Goal: Task Accomplishment & Management: Manage account settings

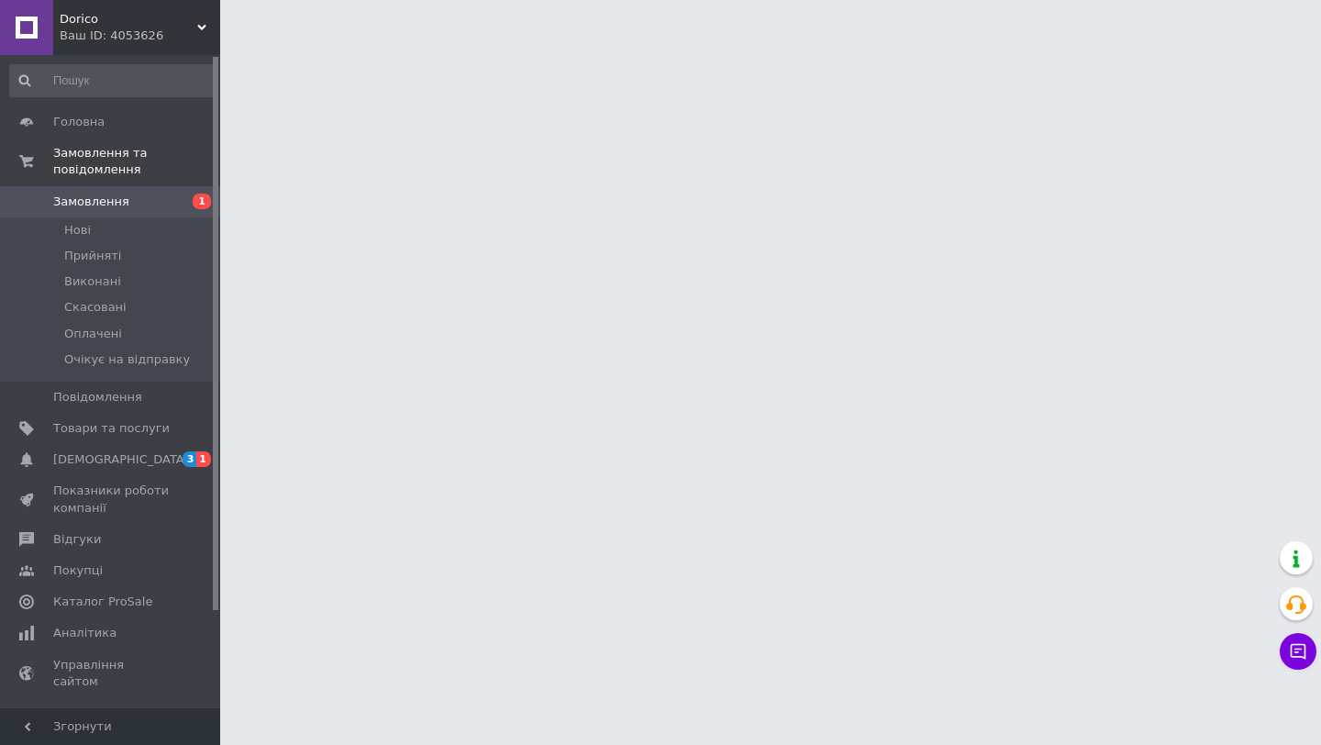
click at [190, 460] on span "3" at bounding box center [190, 459] width 15 height 16
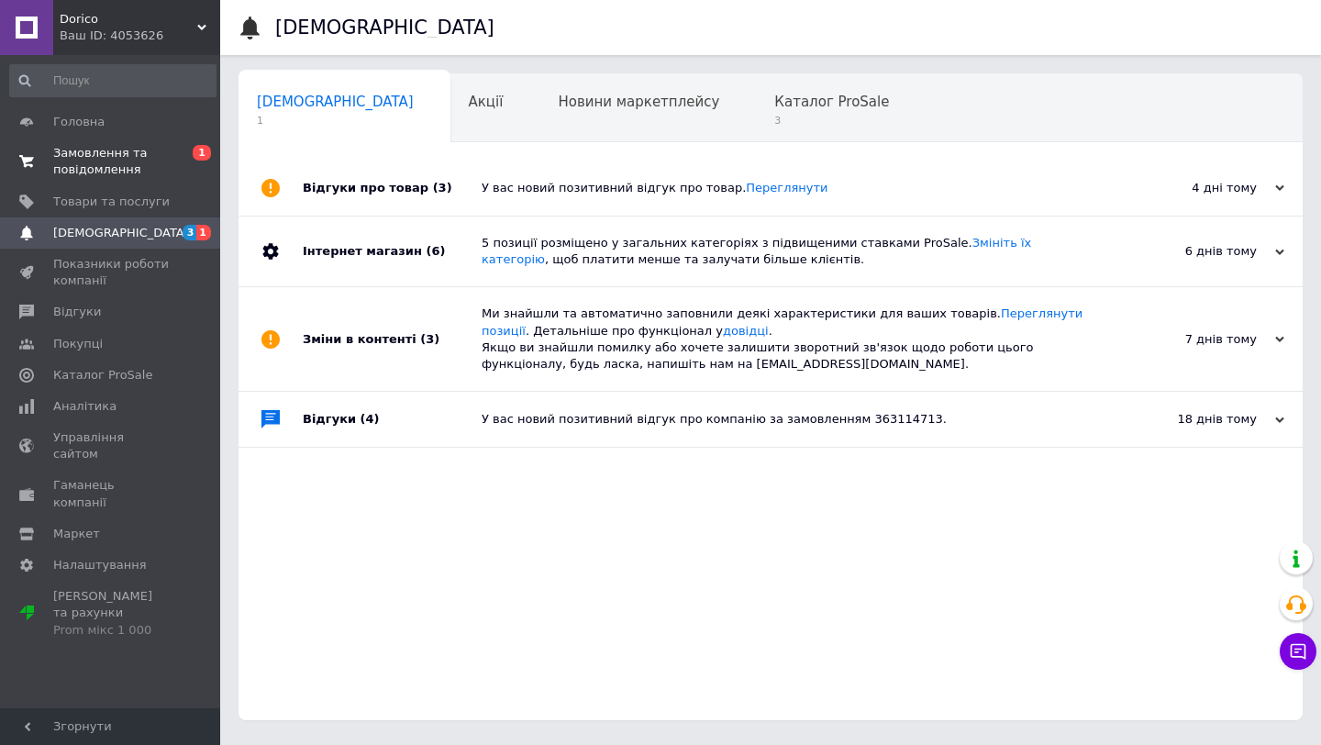
click at [168, 150] on span "Замовлення та повідомлення" at bounding box center [111, 161] width 116 height 33
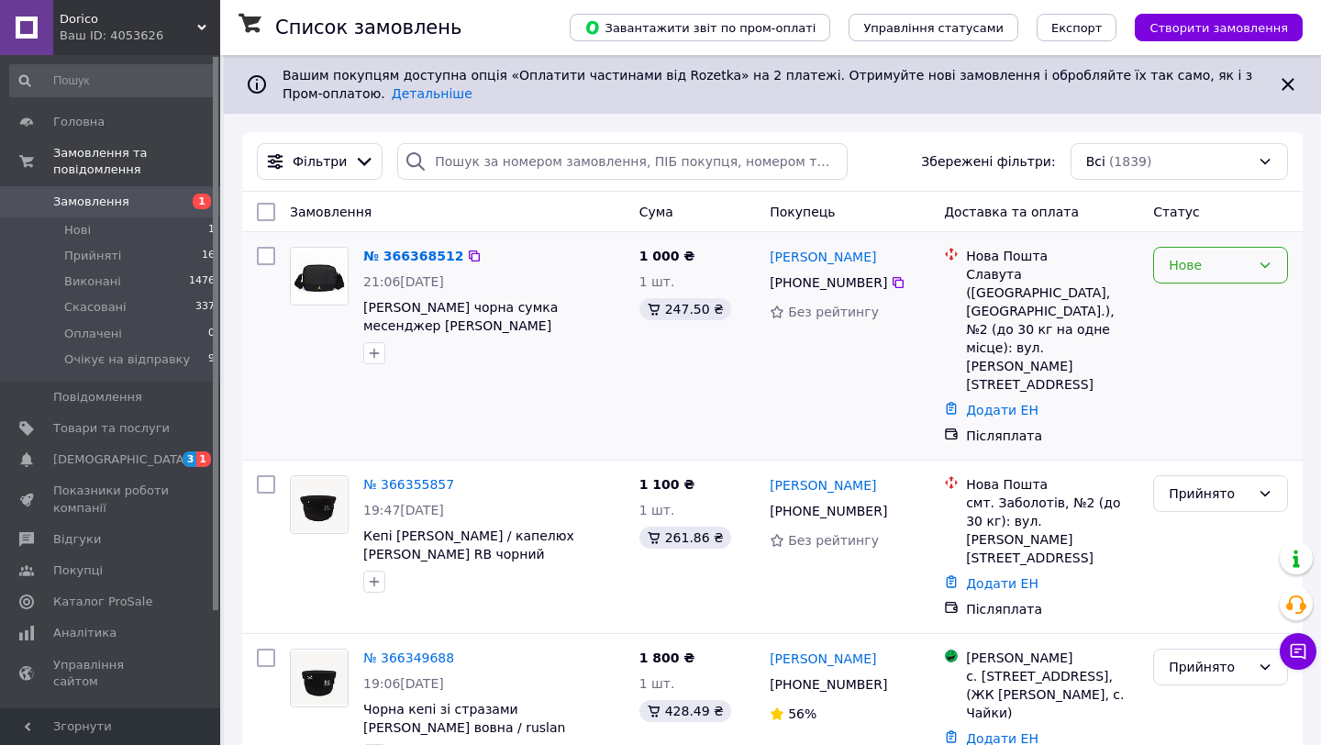
click at [1238, 263] on div "Нове" at bounding box center [1210, 265] width 82 height 20
click at [1238, 297] on li "Прийнято" at bounding box center [1220, 304] width 133 height 33
click at [899, 287] on icon at bounding box center [897, 282] width 11 height 11
click at [897, 505] on icon at bounding box center [897, 510] width 11 height 11
click at [899, 504] on icon at bounding box center [898, 511] width 15 height 15
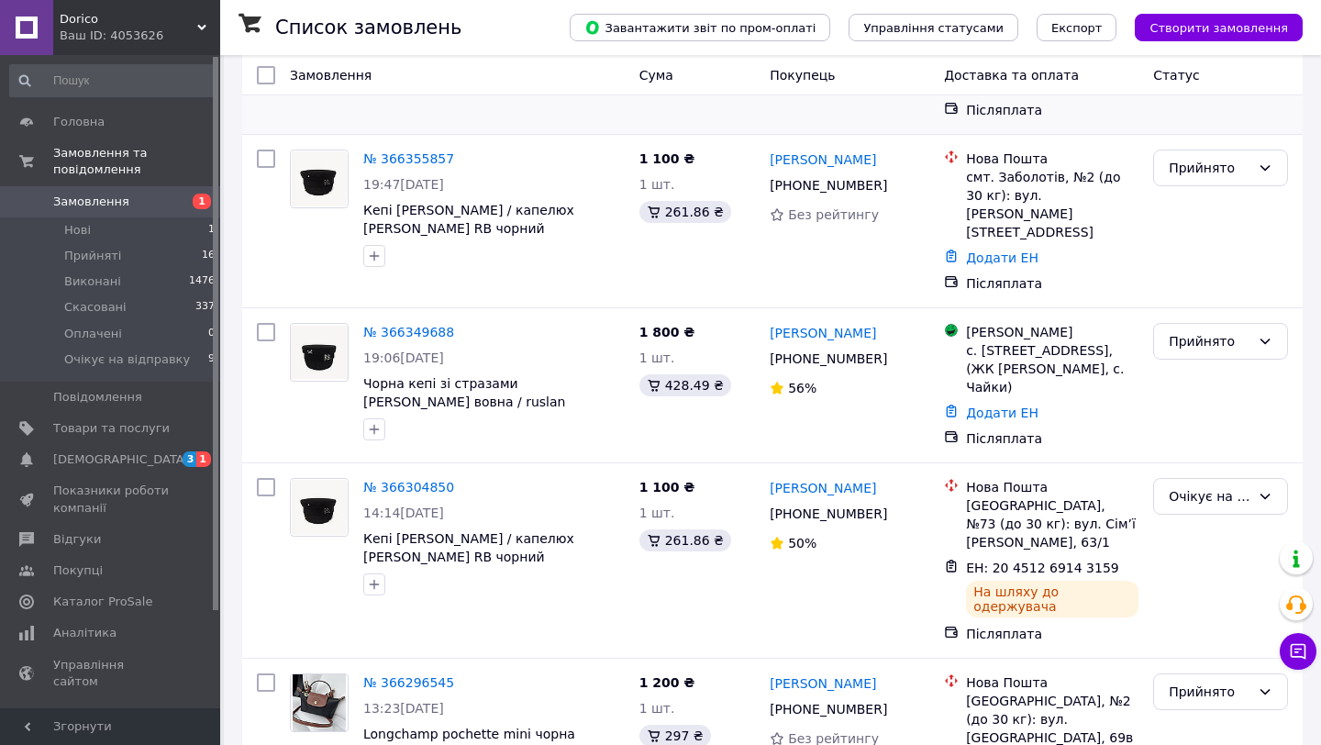
scroll to position [387, 0]
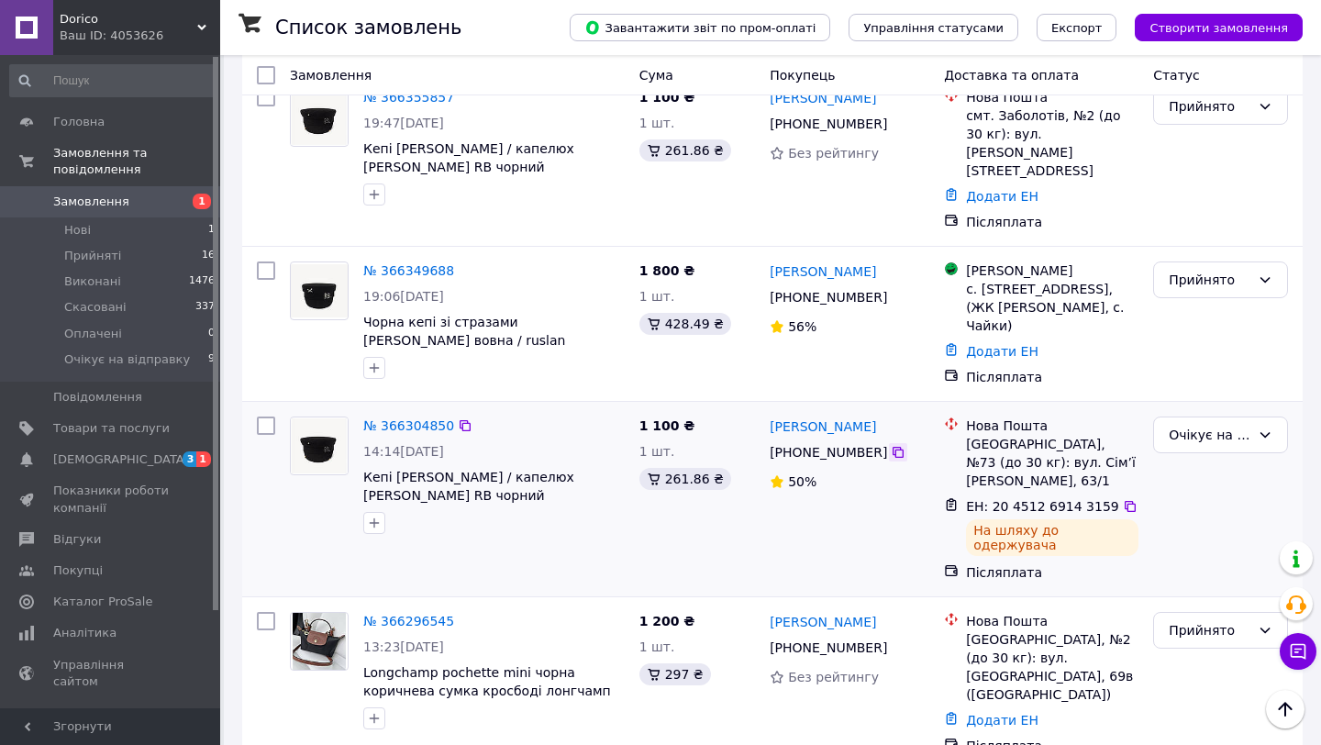
click at [892, 447] on icon at bounding box center [897, 452] width 11 height 11
click at [891, 445] on icon at bounding box center [898, 452] width 15 height 15
click at [1123, 499] on icon at bounding box center [1130, 506] width 15 height 15
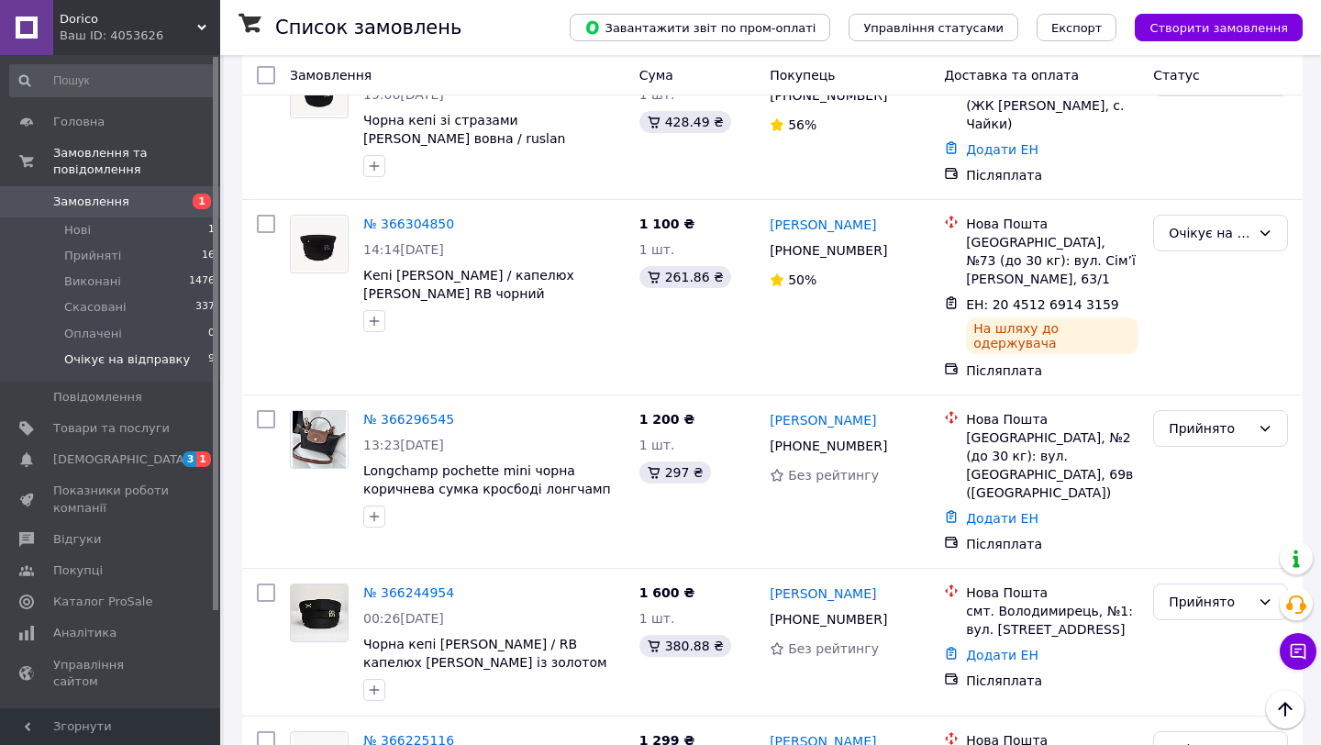
click at [117, 357] on span "Очікує на відправку" at bounding box center [127, 359] width 126 height 17
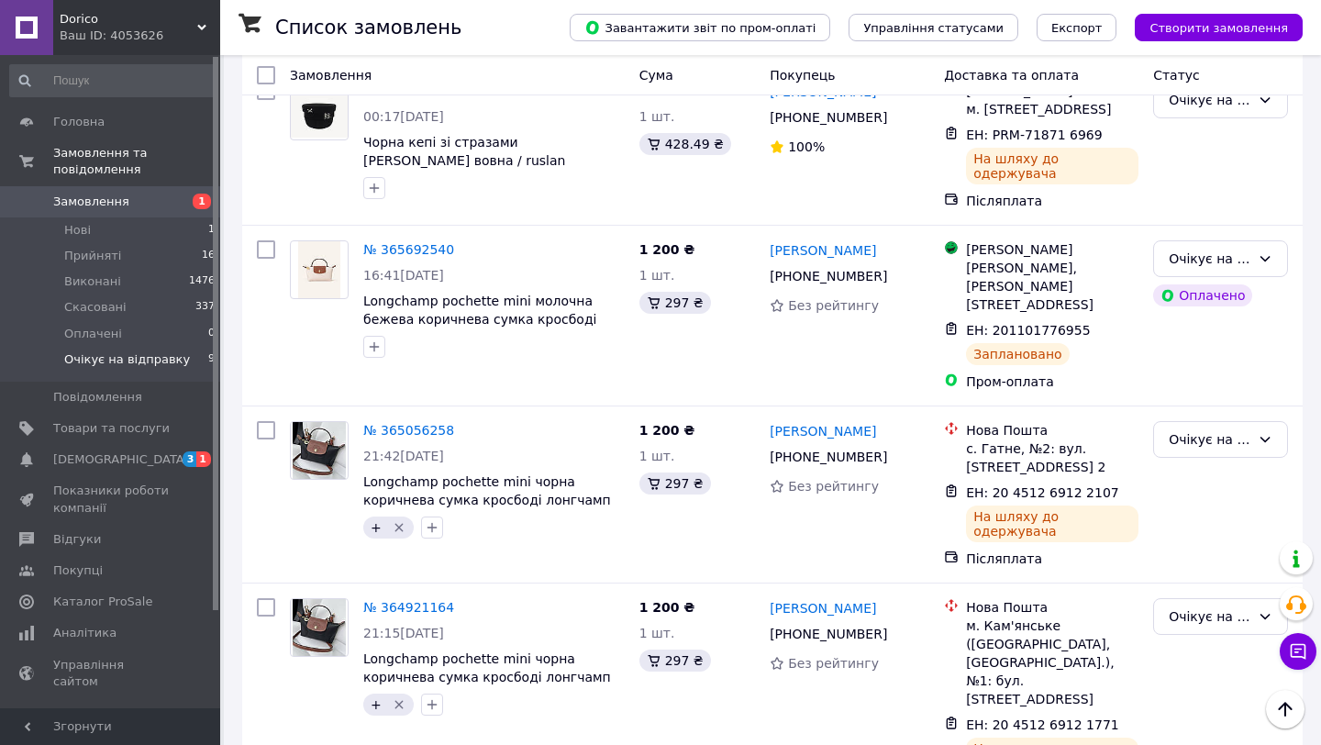
scroll to position [1099, 0]
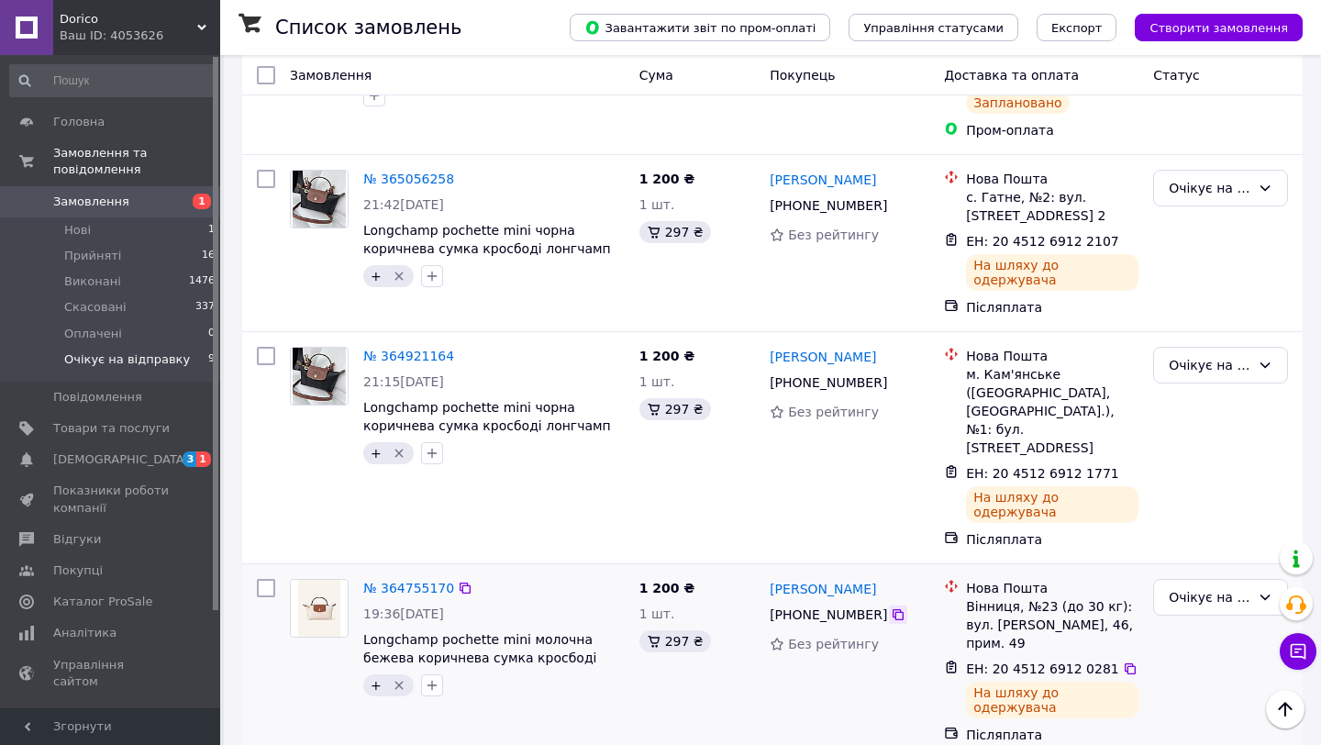
click at [902, 609] on icon at bounding box center [897, 614] width 11 height 11
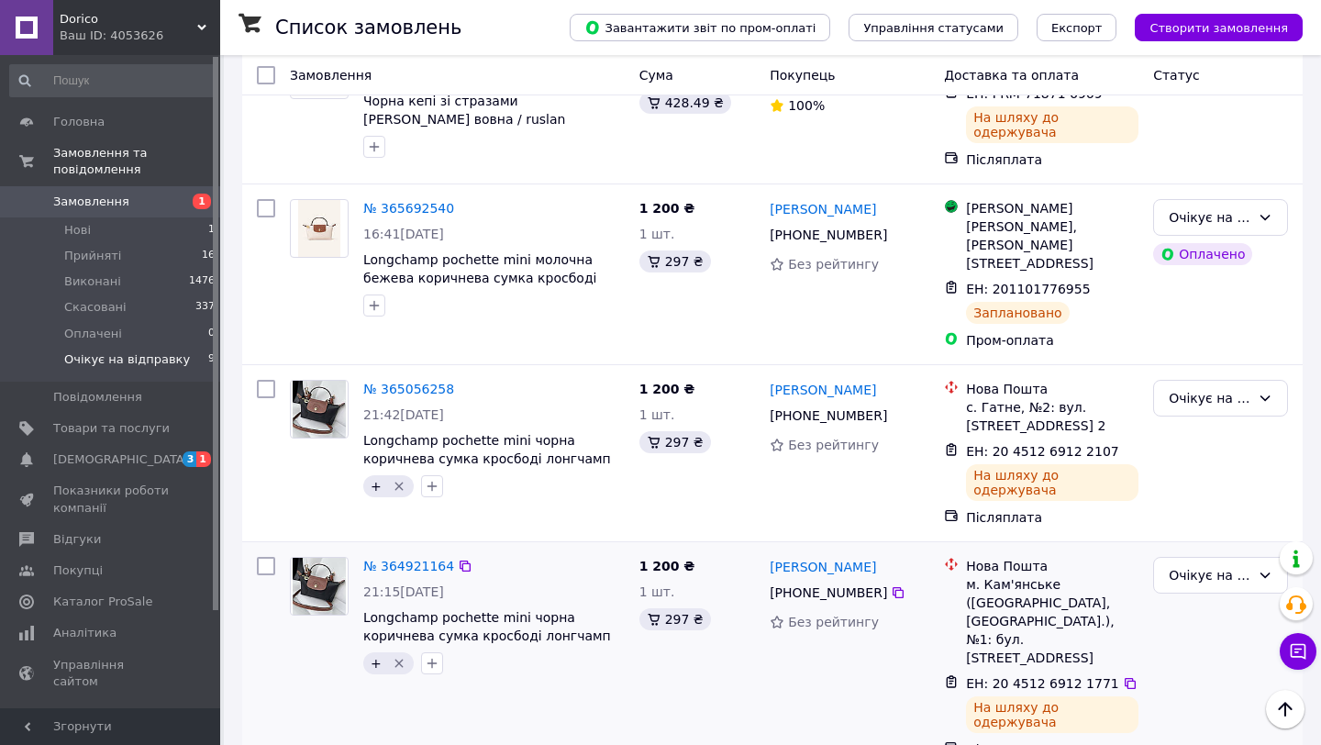
scroll to position [971, 0]
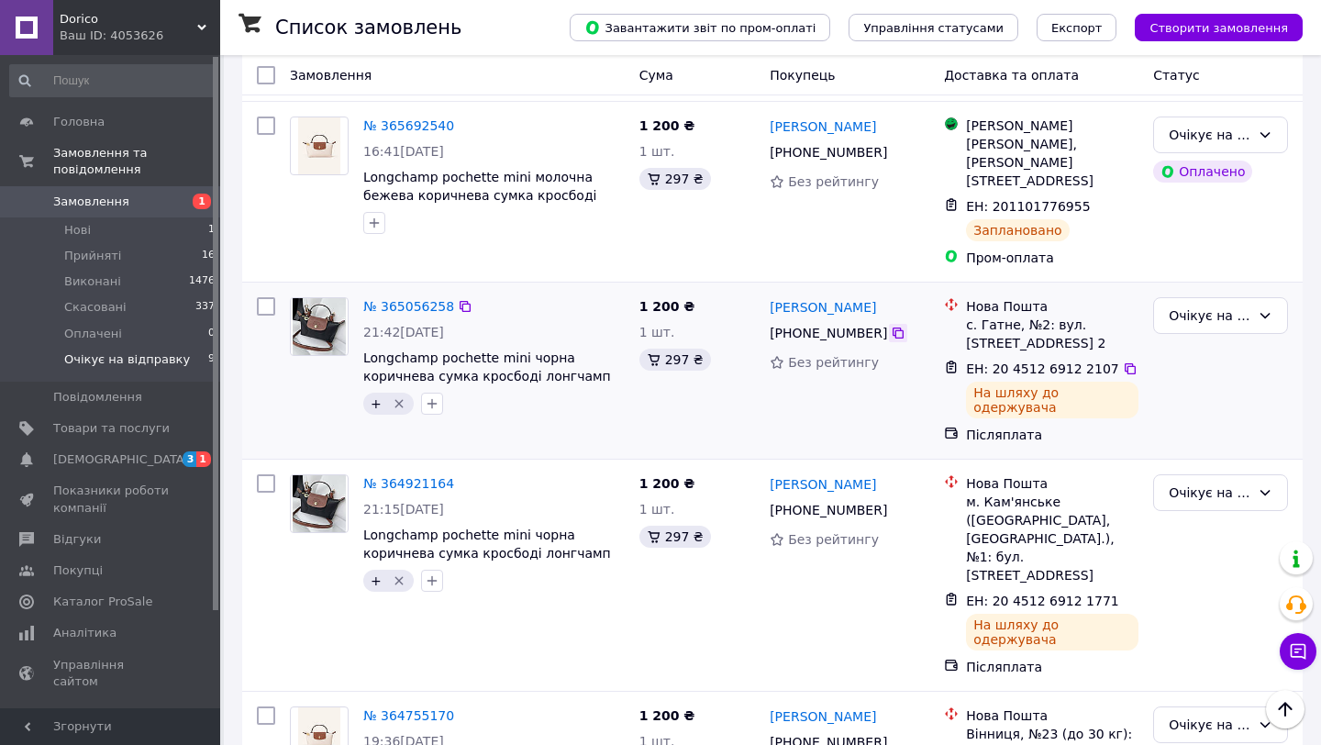
click at [894, 327] on icon at bounding box center [897, 332] width 11 height 11
click at [1123, 361] on icon at bounding box center [1130, 368] width 15 height 15
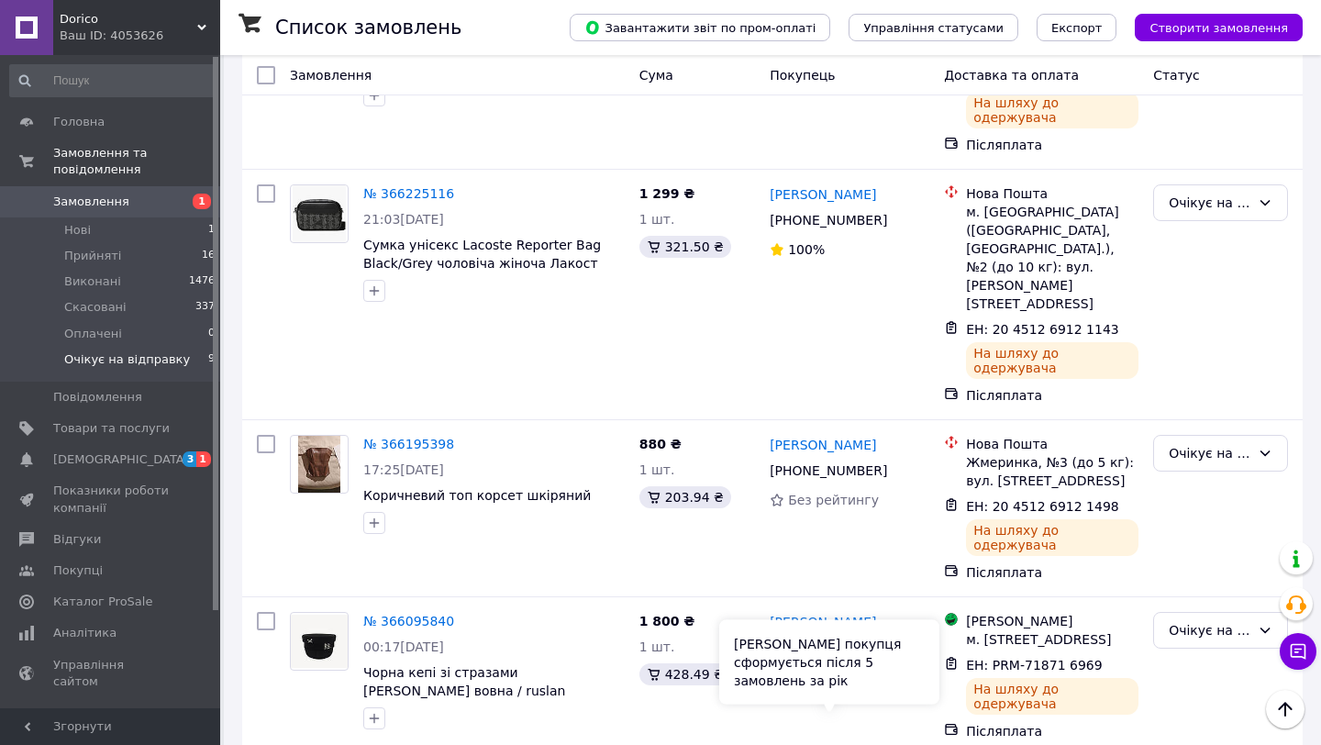
scroll to position [123, 0]
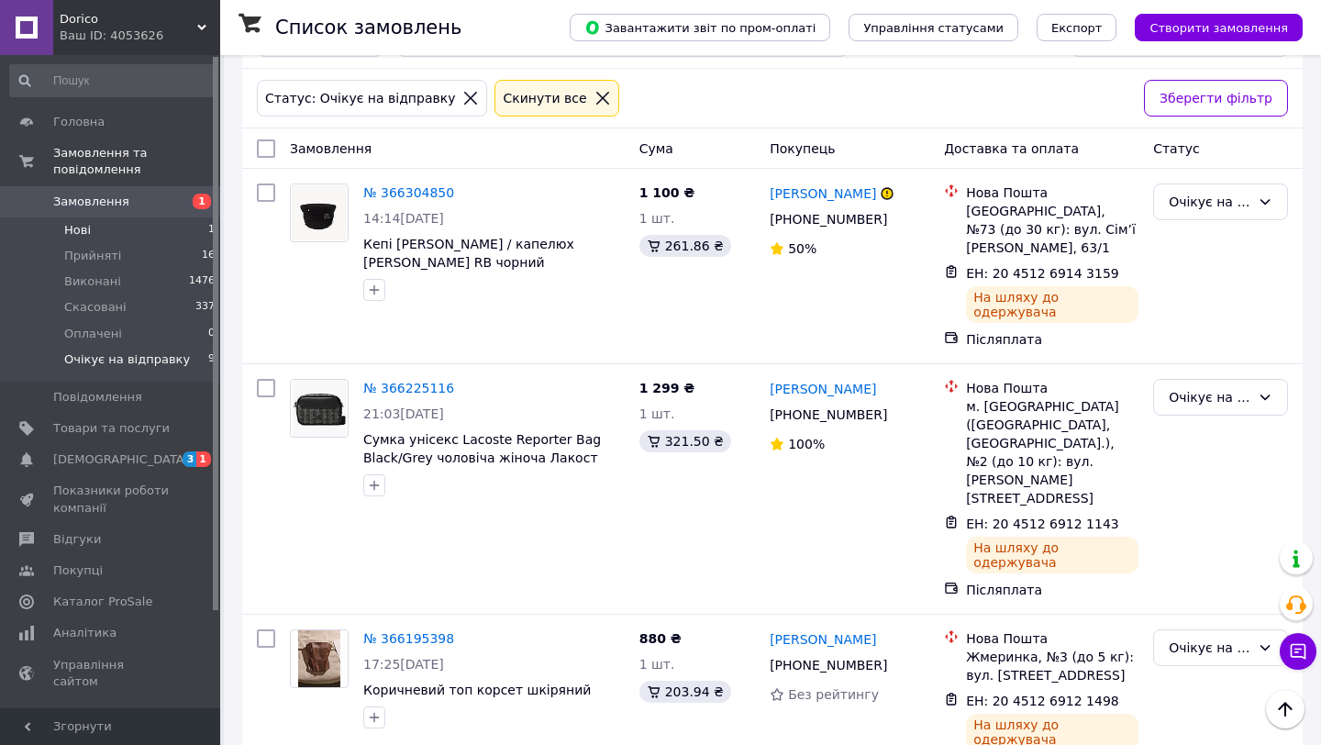
click at [161, 224] on li "Нові 1" at bounding box center [113, 230] width 226 height 26
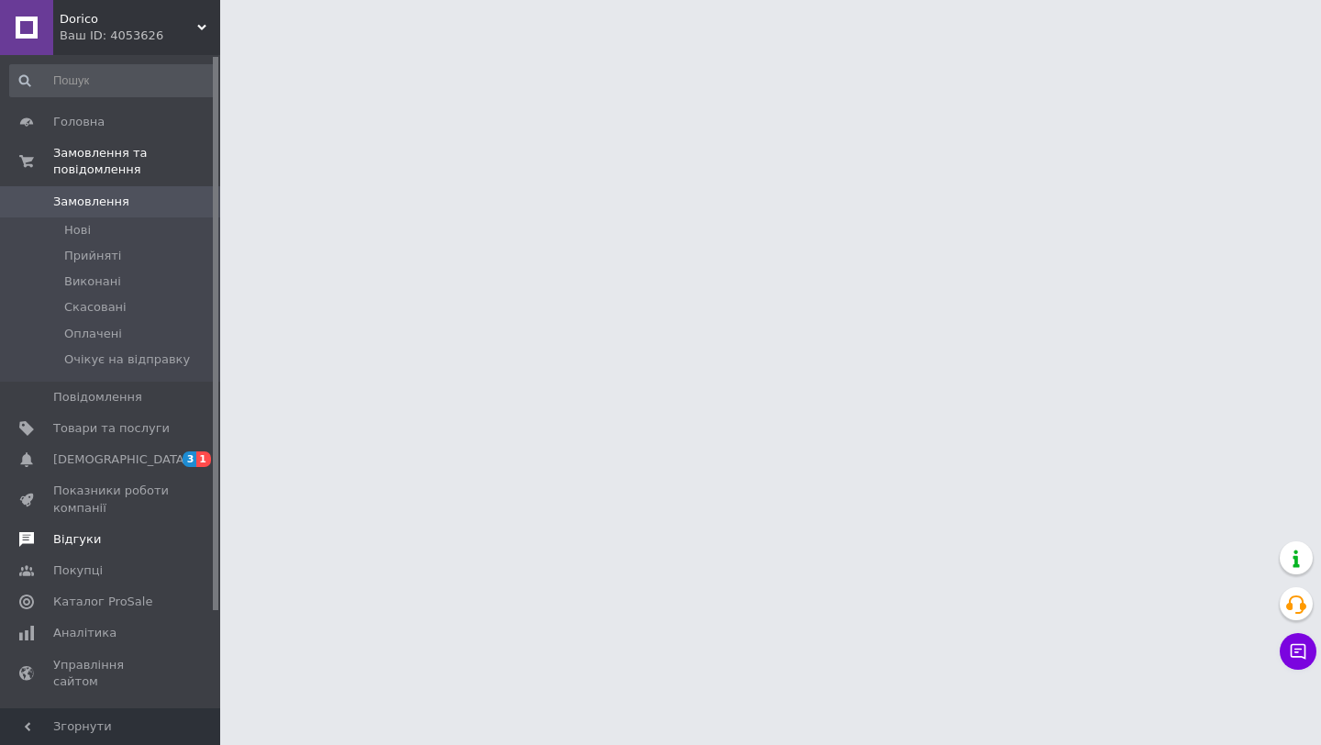
click at [119, 536] on span "Відгуки" at bounding box center [111, 539] width 116 height 17
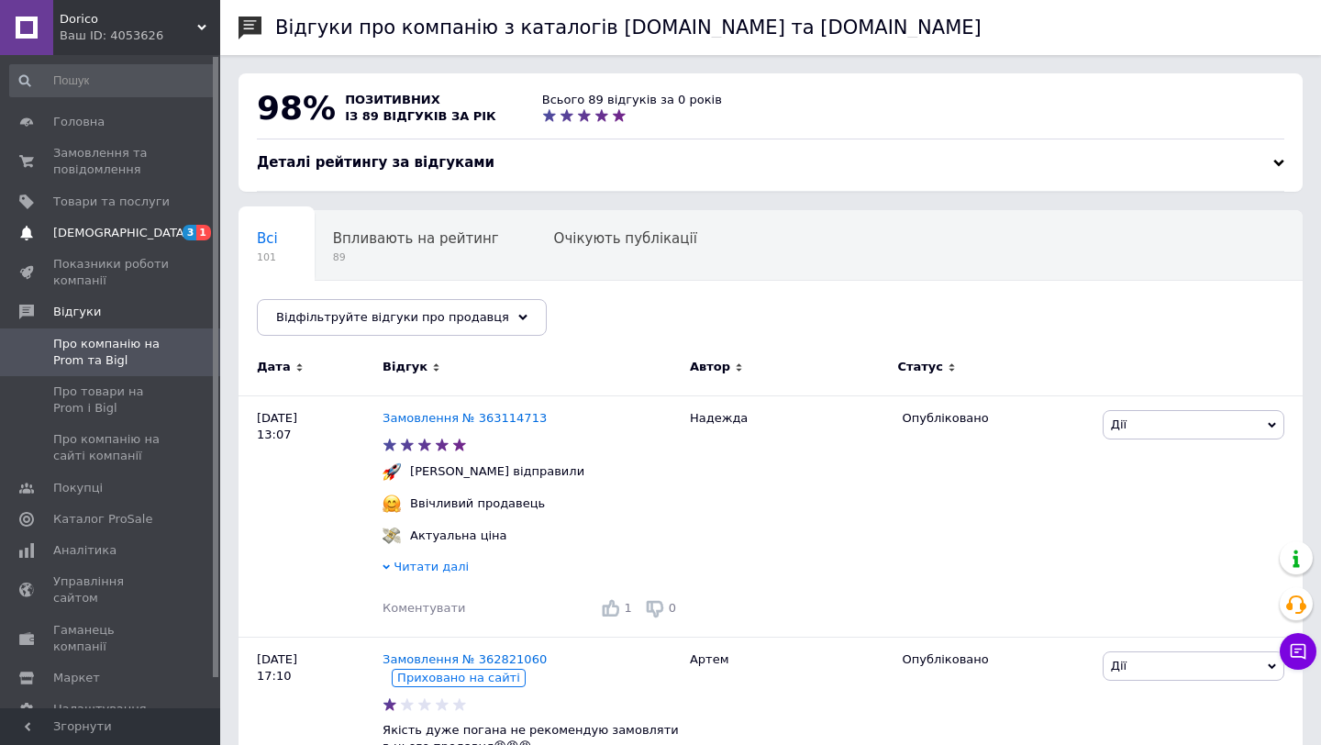
click at [170, 232] on span "3 1" at bounding box center [195, 233] width 50 height 17
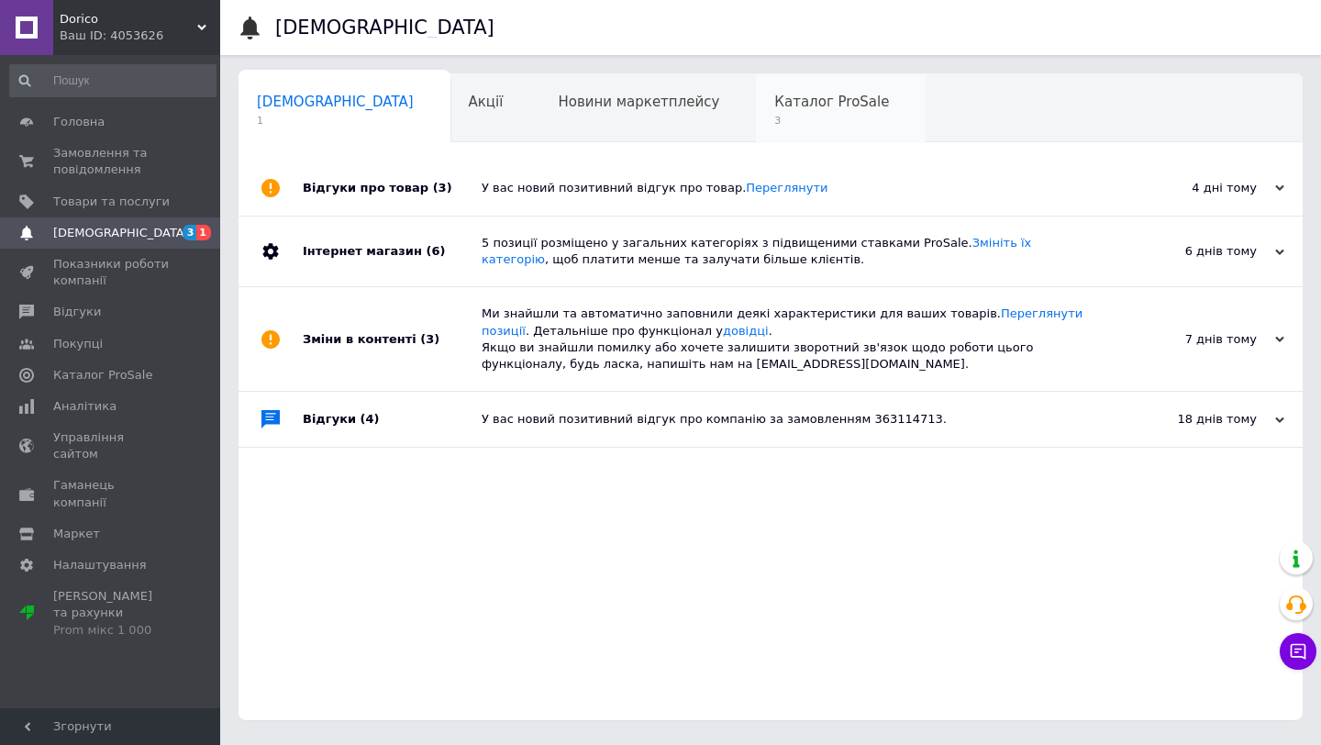
click at [756, 83] on div "Каталог ProSale 3" at bounding box center [841, 109] width 170 height 70
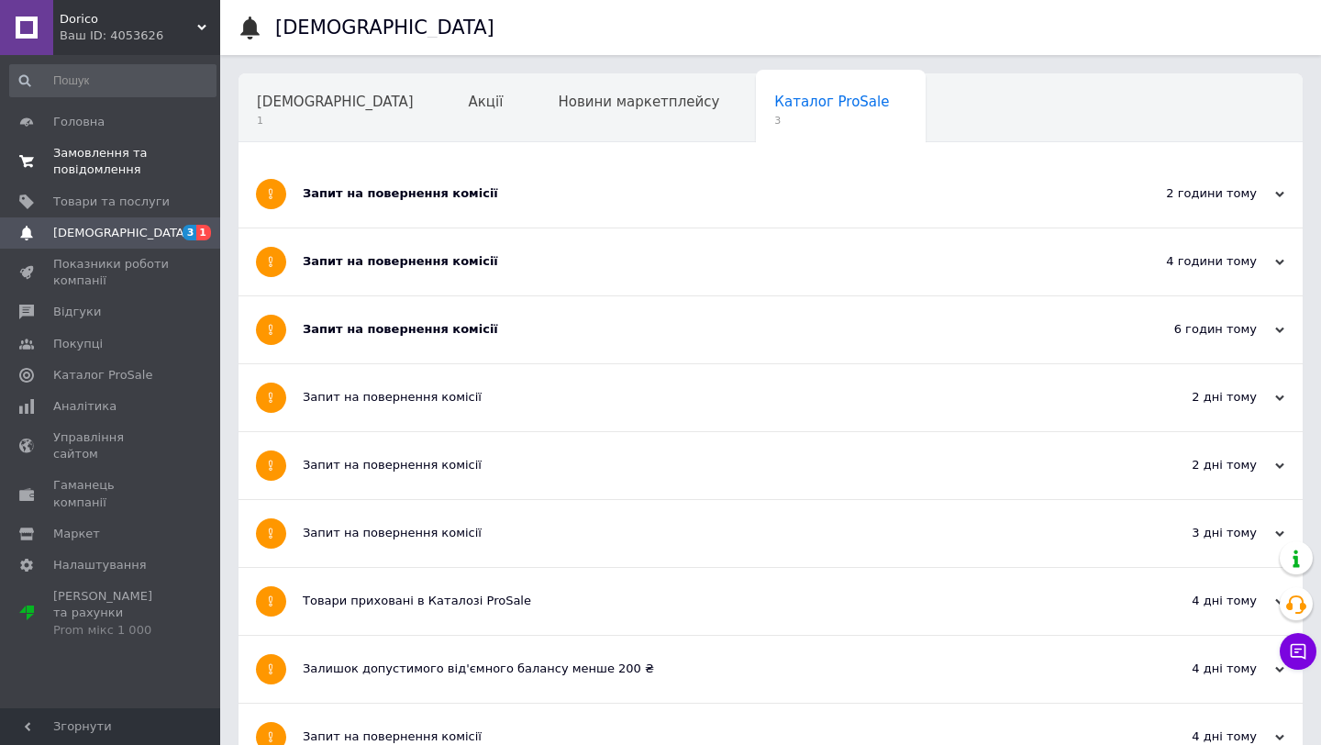
click at [113, 156] on span "Замовлення та повідомлення" at bounding box center [111, 161] width 116 height 33
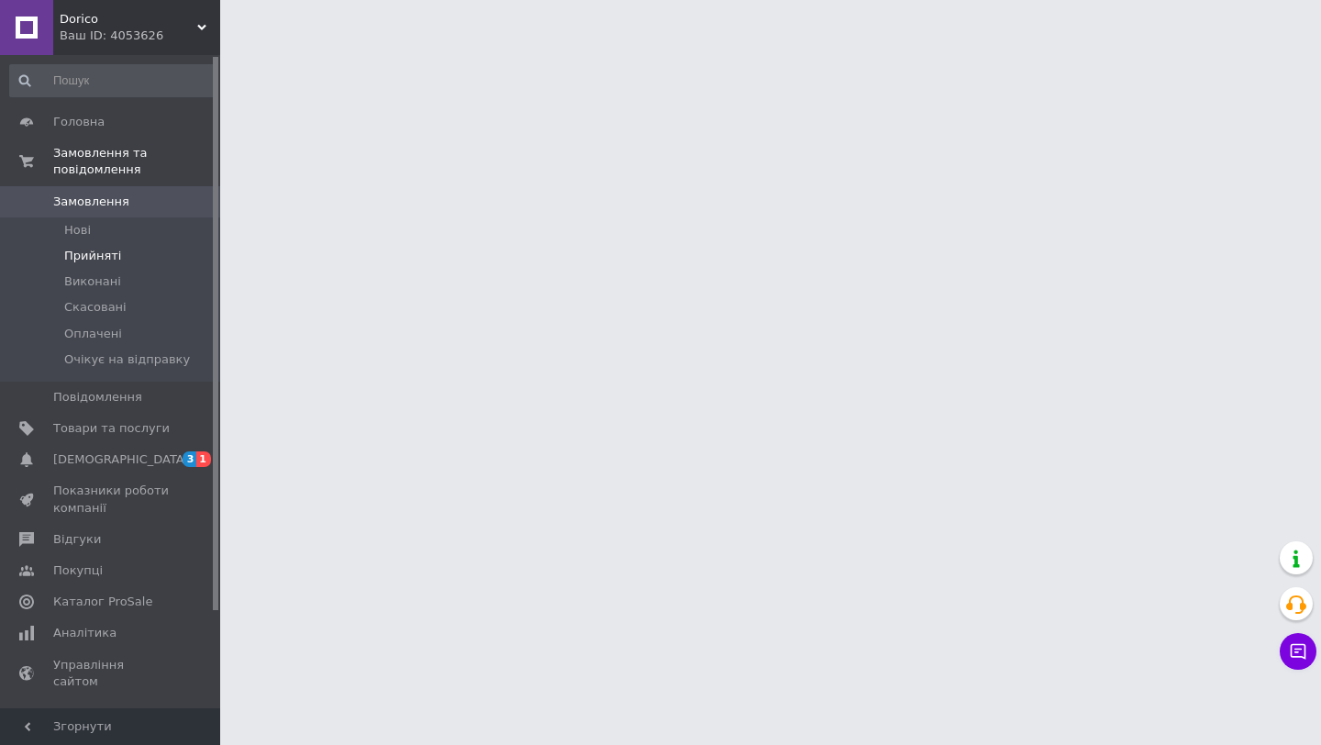
click at [118, 253] on li "Прийняті" at bounding box center [113, 256] width 226 height 26
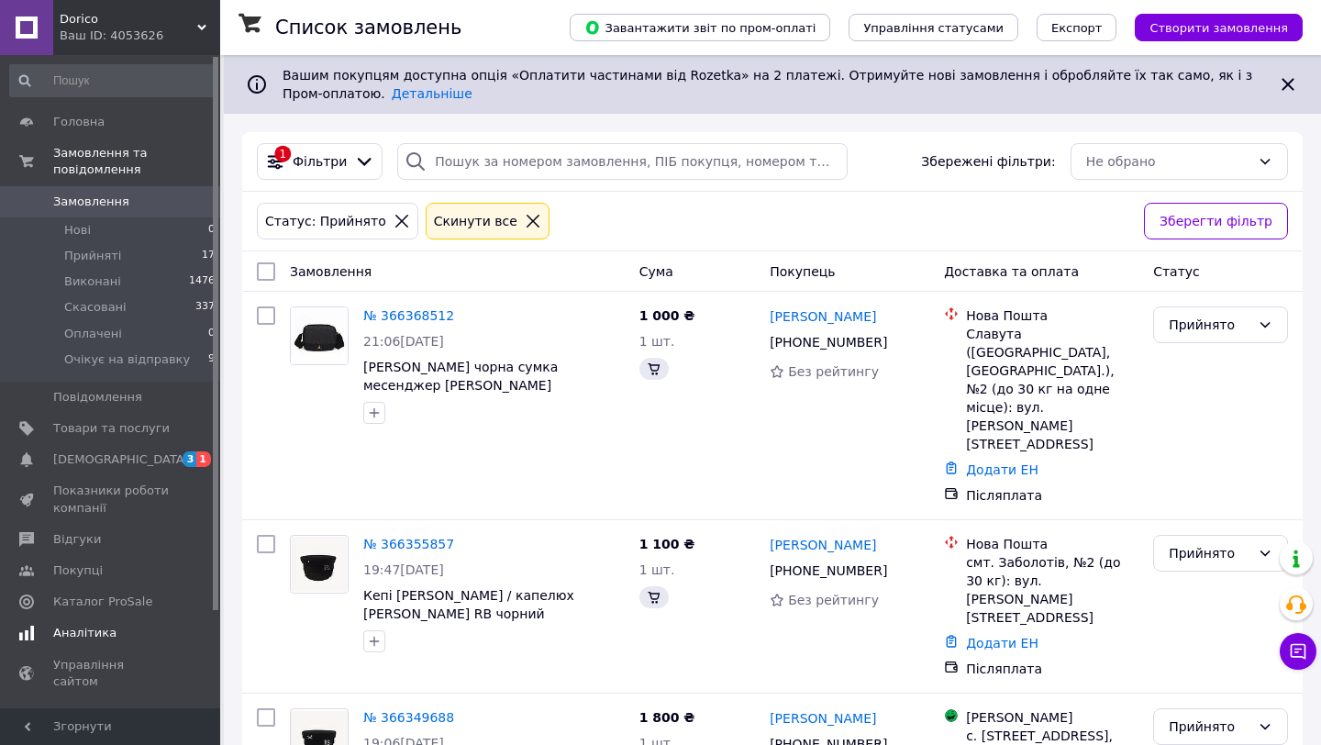
click at [103, 541] on span "Відгуки" at bounding box center [111, 539] width 116 height 17
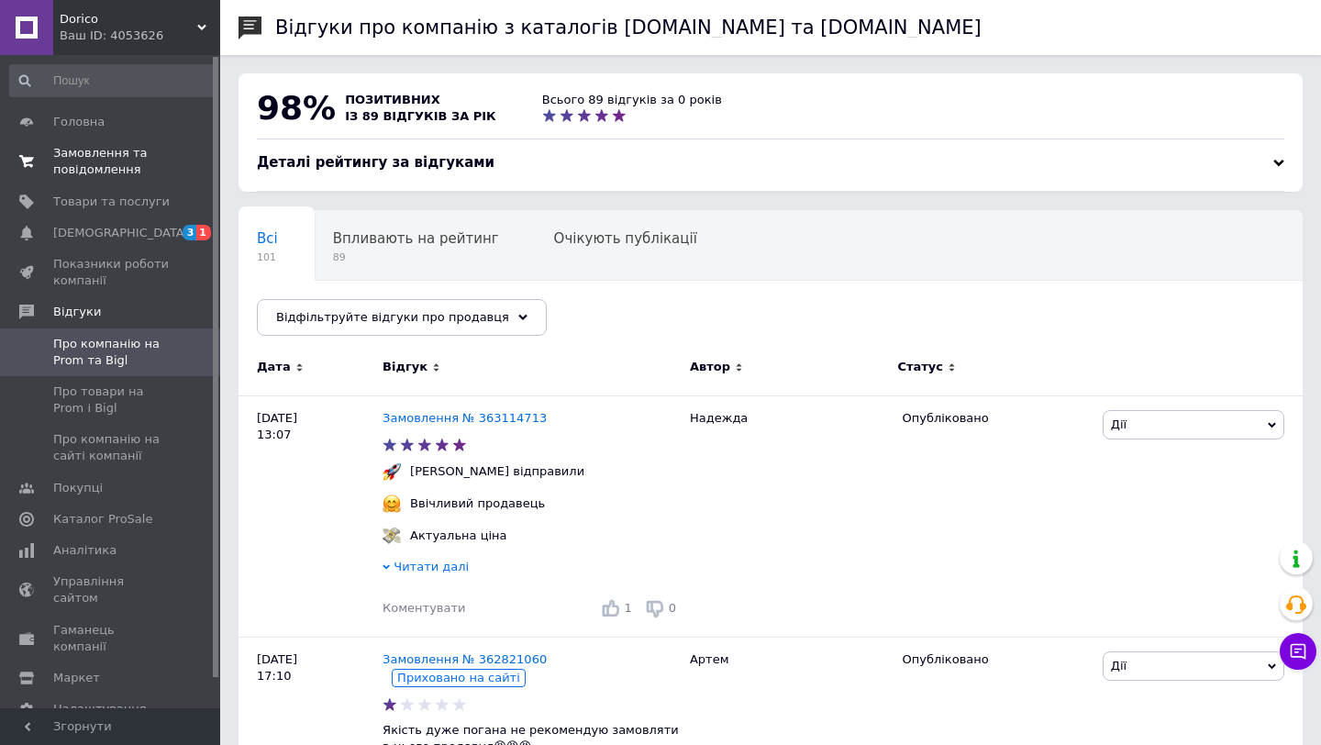
click at [121, 157] on span "Замовлення та повідомлення" at bounding box center [111, 161] width 116 height 33
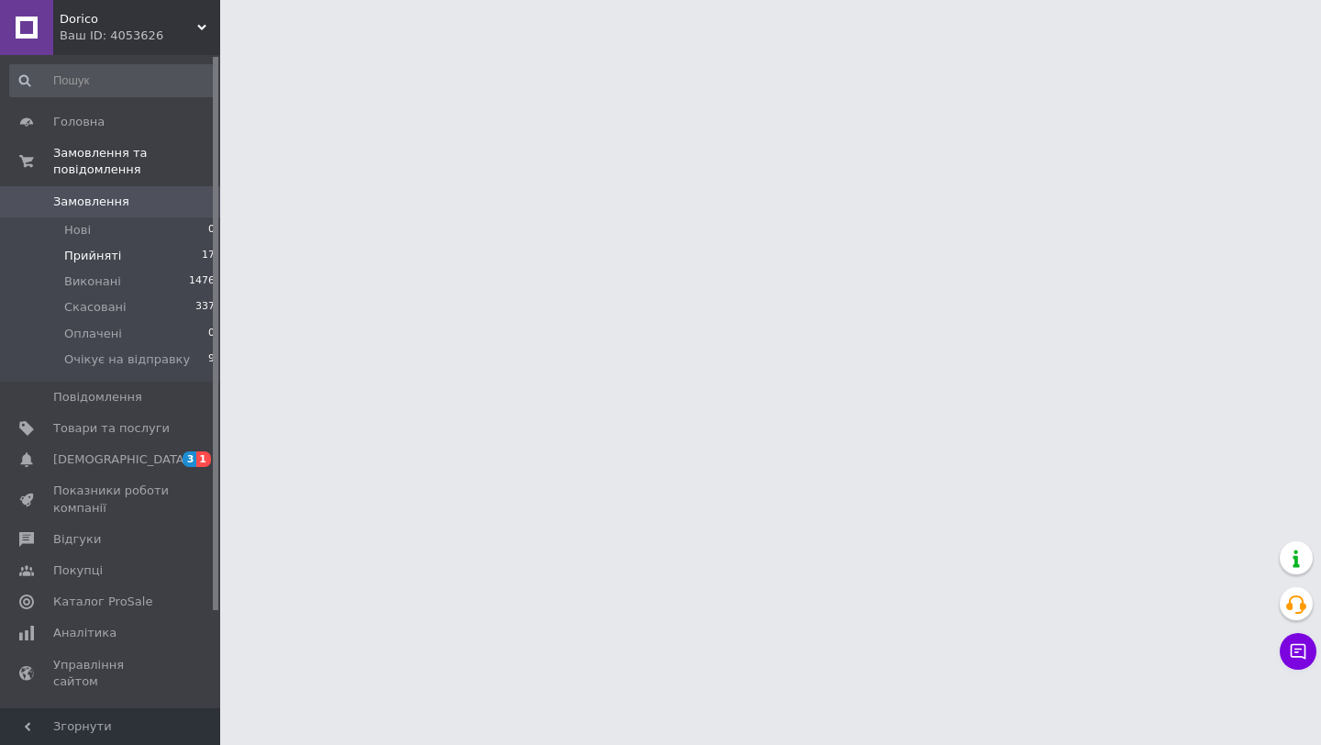
click at [144, 260] on li "Прийняті 17" at bounding box center [113, 256] width 226 height 26
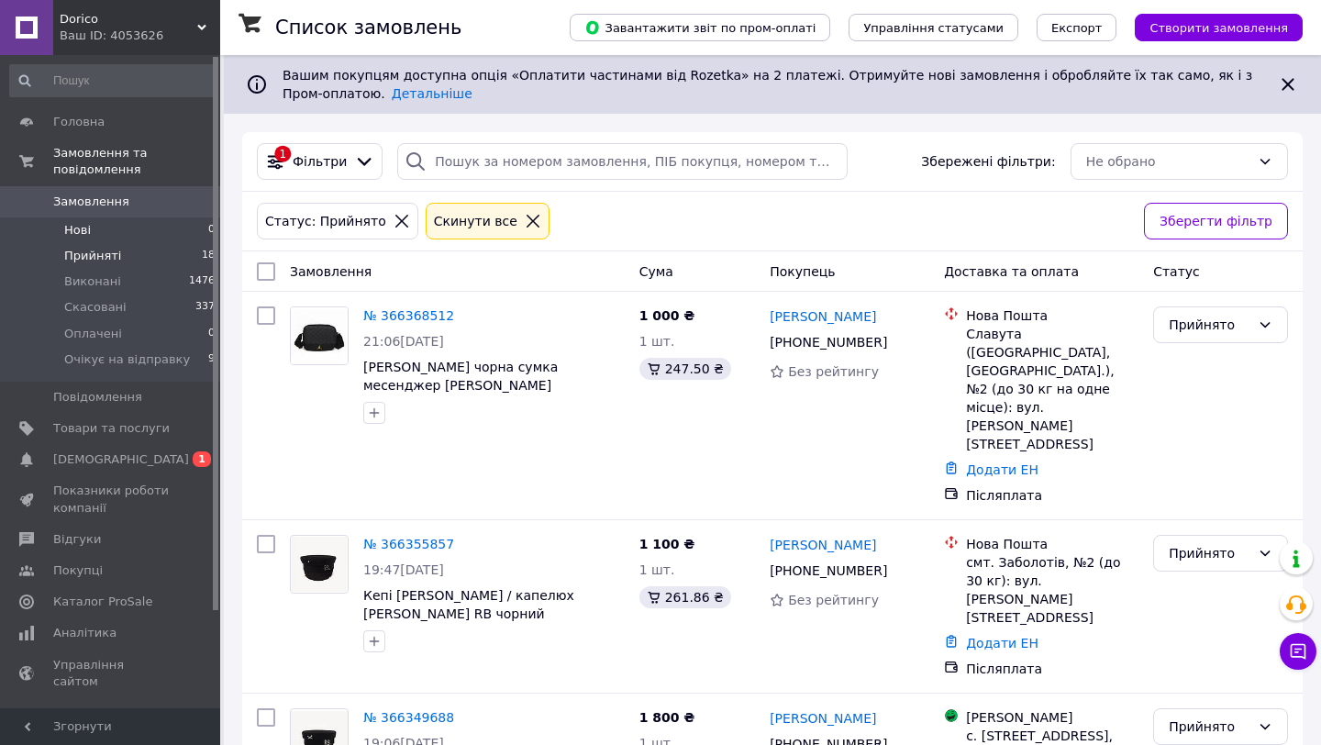
click at [157, 238] on li "Нові 0" at bounding box center [113, 230] width 226 height 26
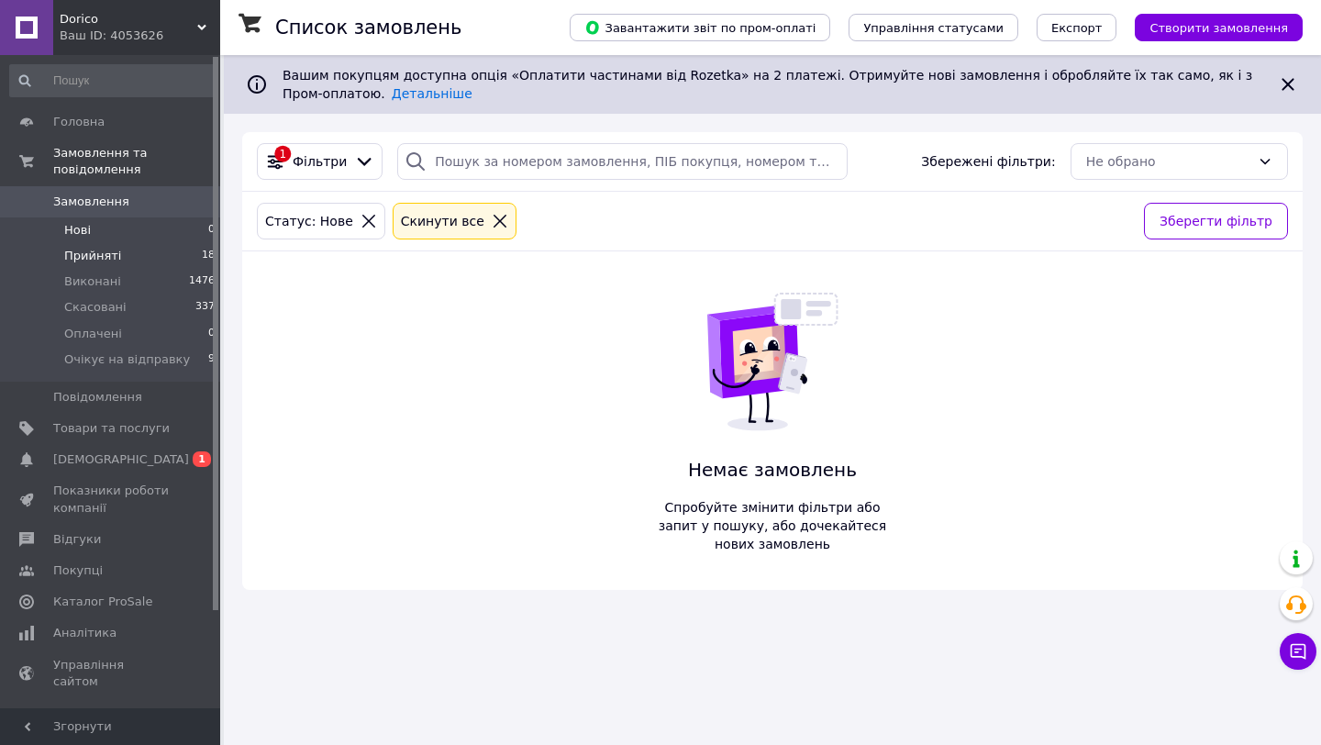
click at [137, 253] on li "Прийняті 18" at bounding box center [113, 256] width 226 height 26
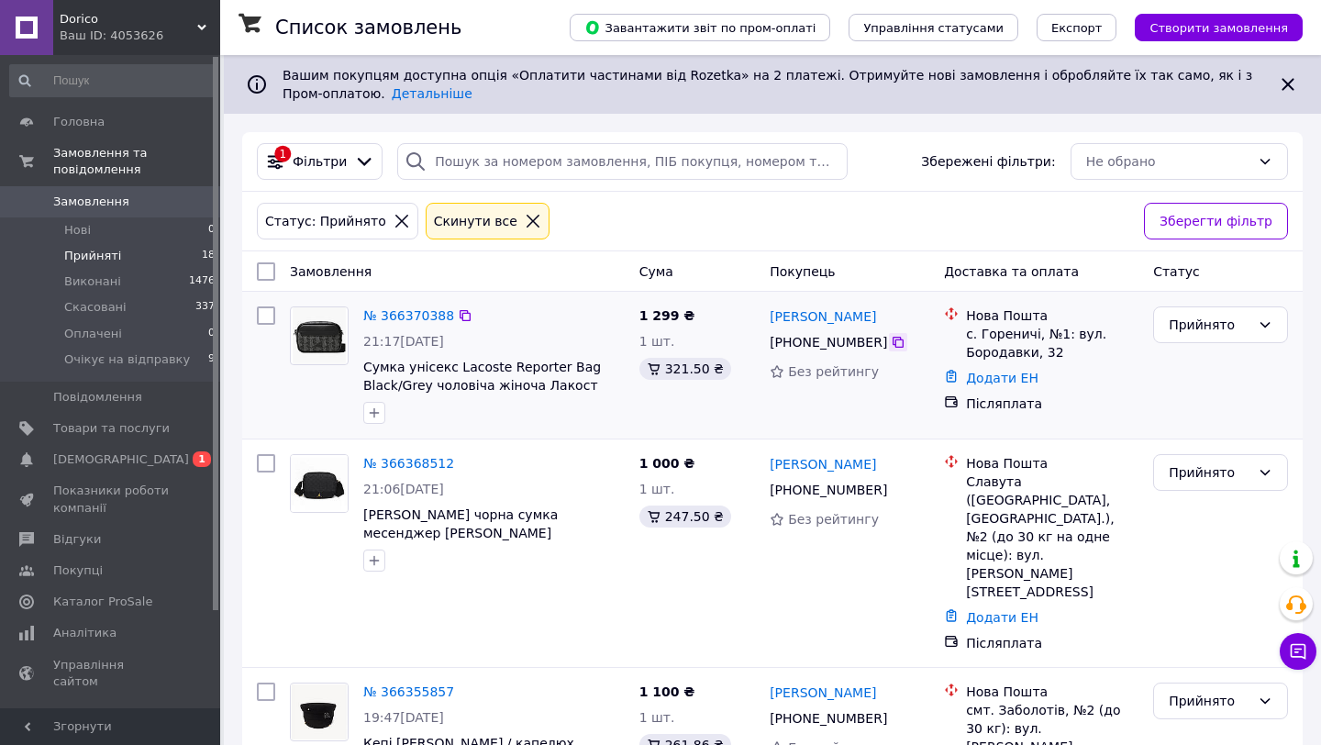
click at [892, 342] on icon at bounding box center [897, 342] width 11 height 11
drag, startPoint x: 674, startPoint y: 373, endPoint x: 662, endPoint y: 370, distance: 12.5
click at [661, 371] on div "321.50 ₴" at bounding box center [685, 369] width 92 height 22
click at [730, 404] on div "1 299 ₴ 1 шт. 321.50 ₴" at bounding box center [697, 365] width 131 height 132
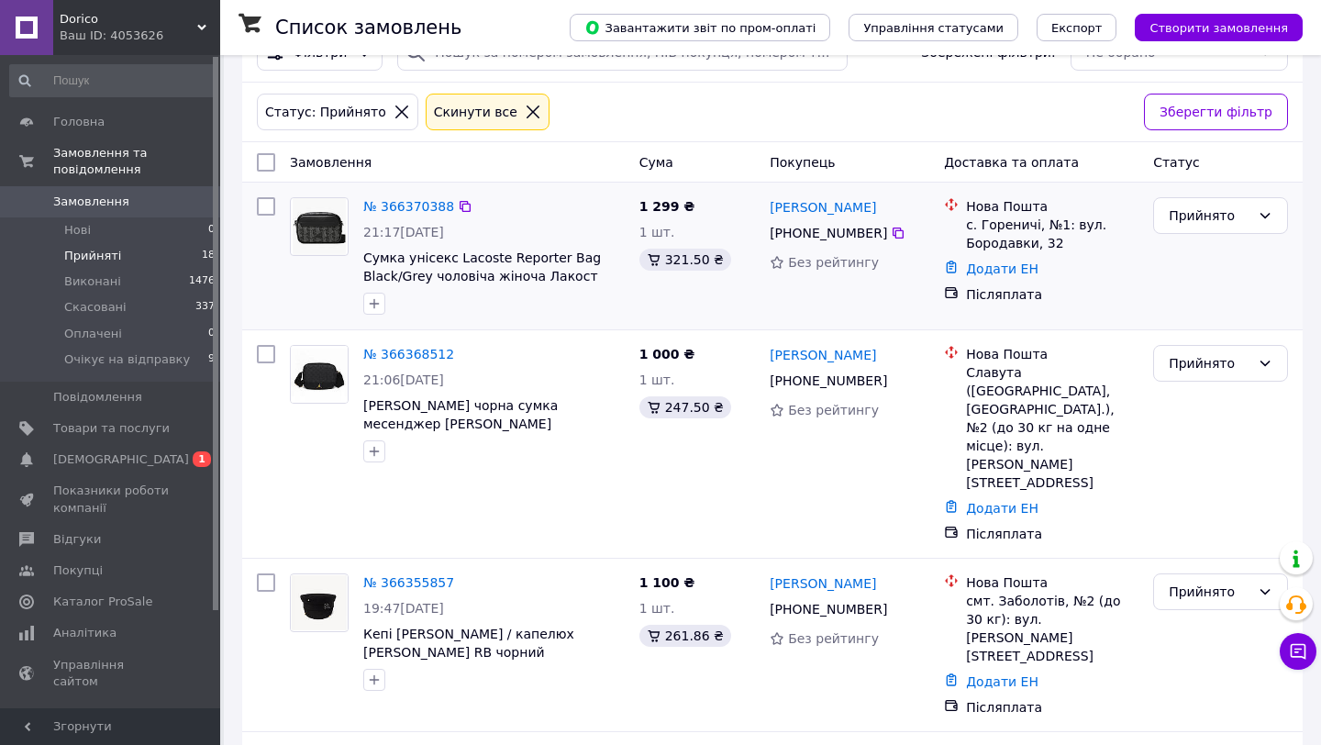
scroll to position [306, 0]
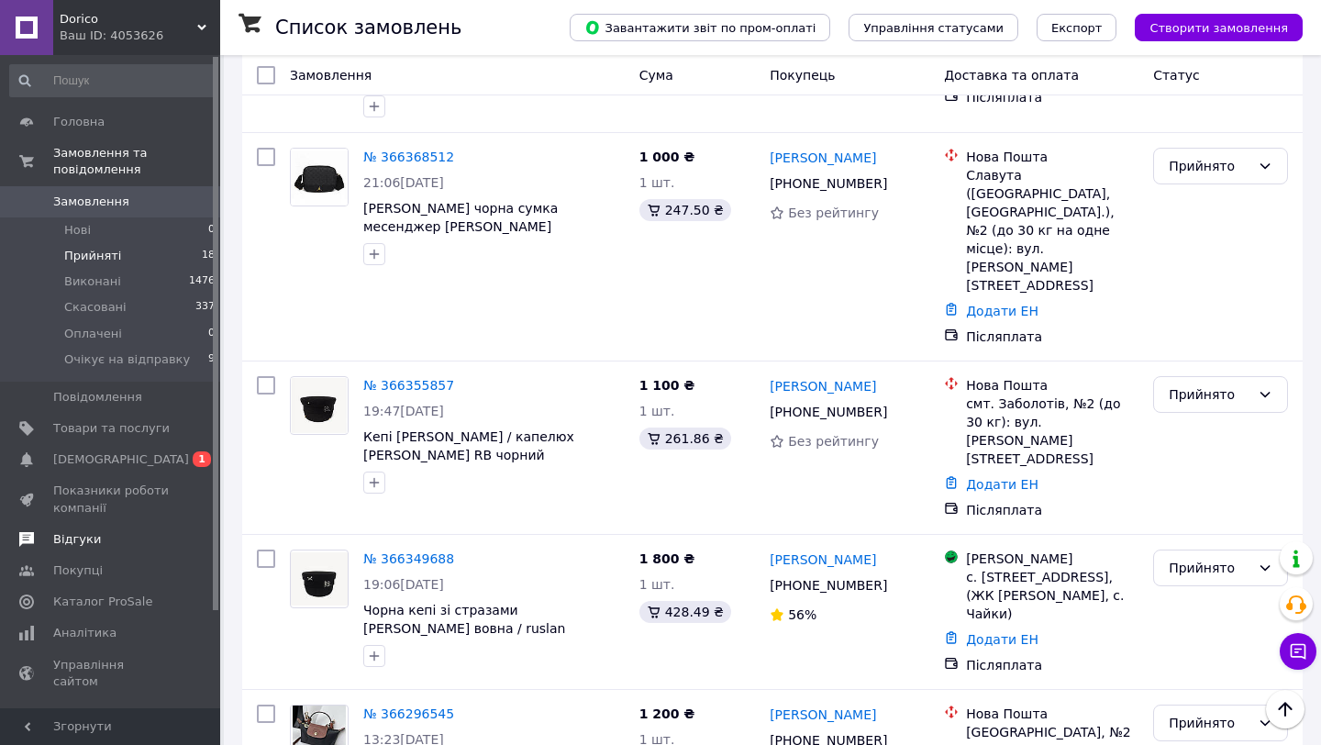
click at [91, 536] on span "Відгуки" at bounding box center [77, 539] width 48 height 17
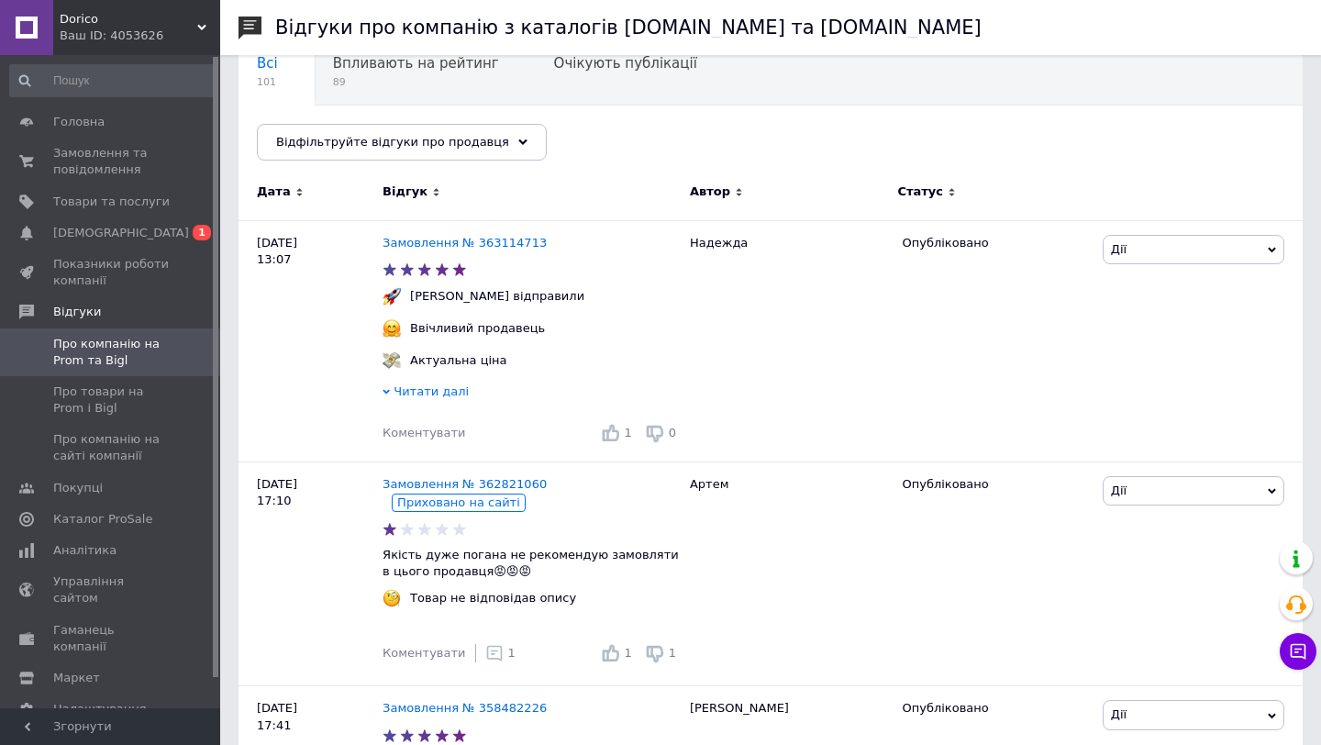
scroll to position [211, 0]
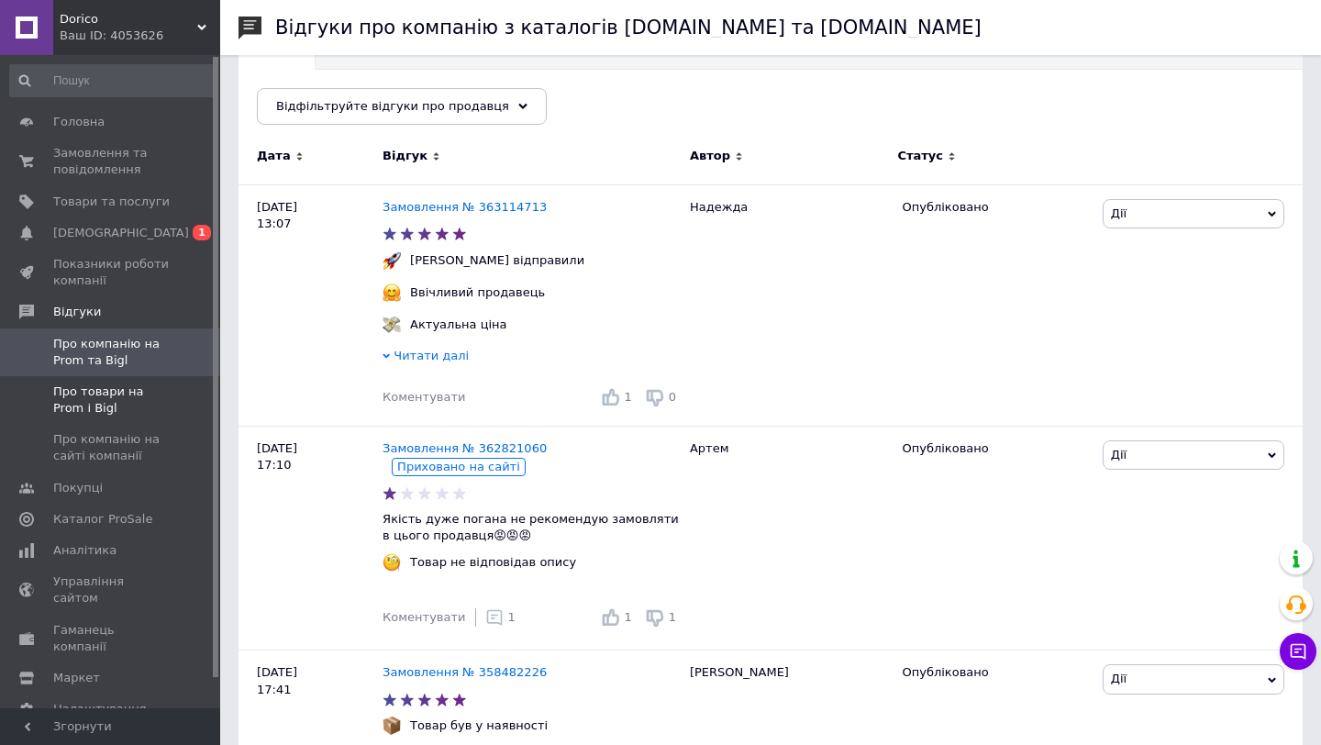
click at [178, 394] on span at bounding box center [195, 399] width 50 height 33
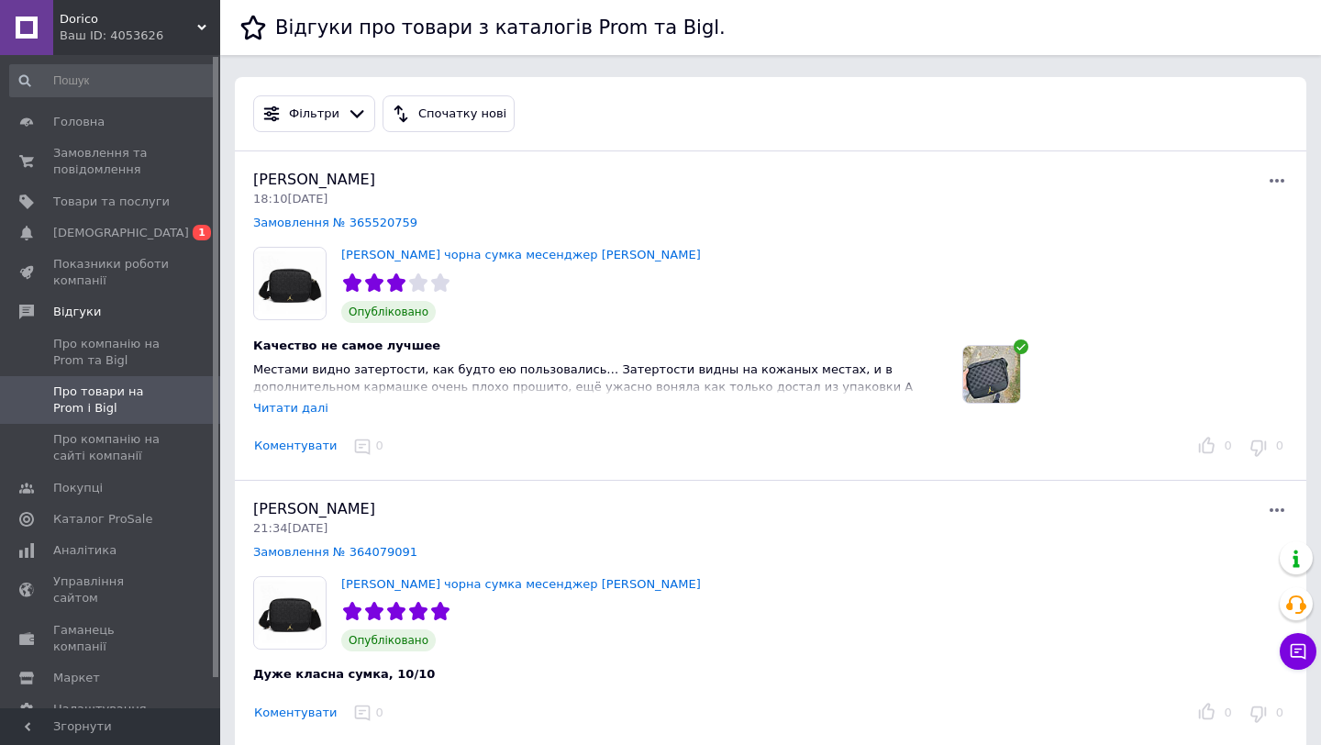
click at [1268, 180] on icon at bounding box center [1277, 181] width 22 height 22
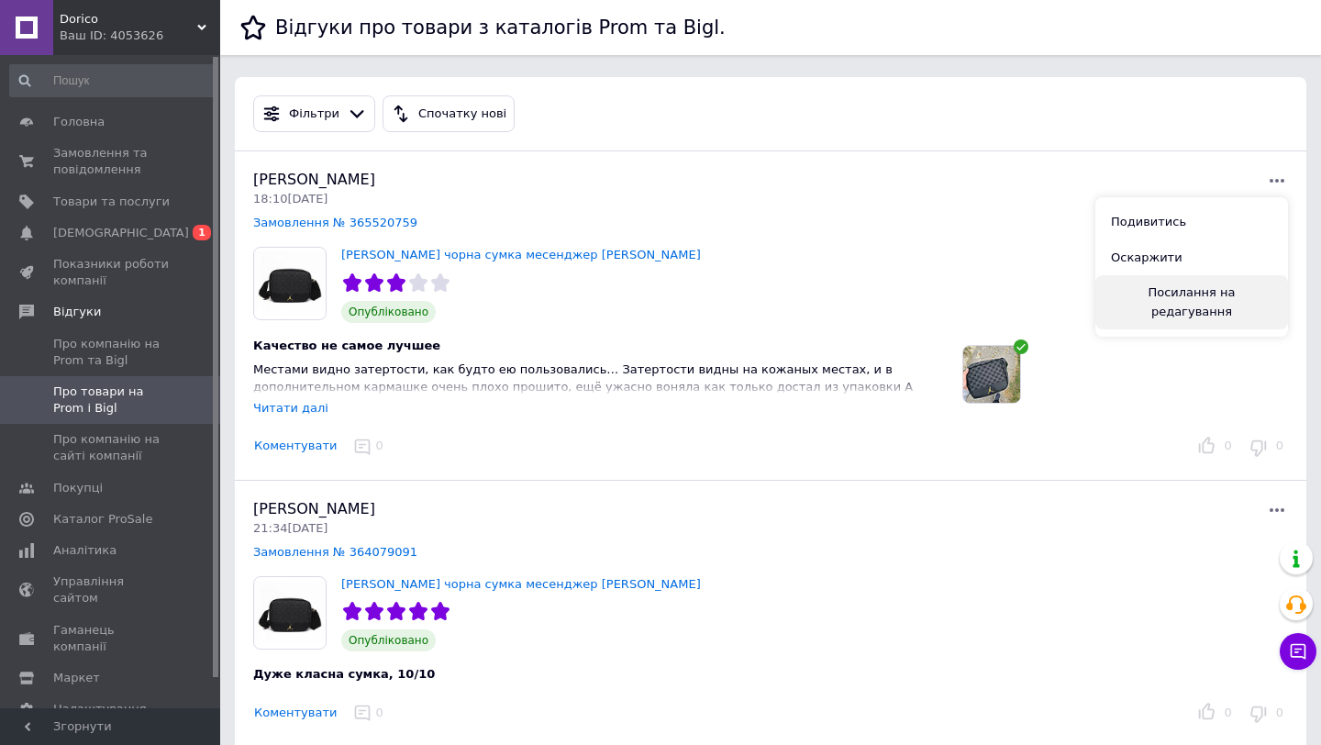
click at [1166, 296] on button "Посилання на редагування" at bounding box center [1191, 302] width 193 height 54
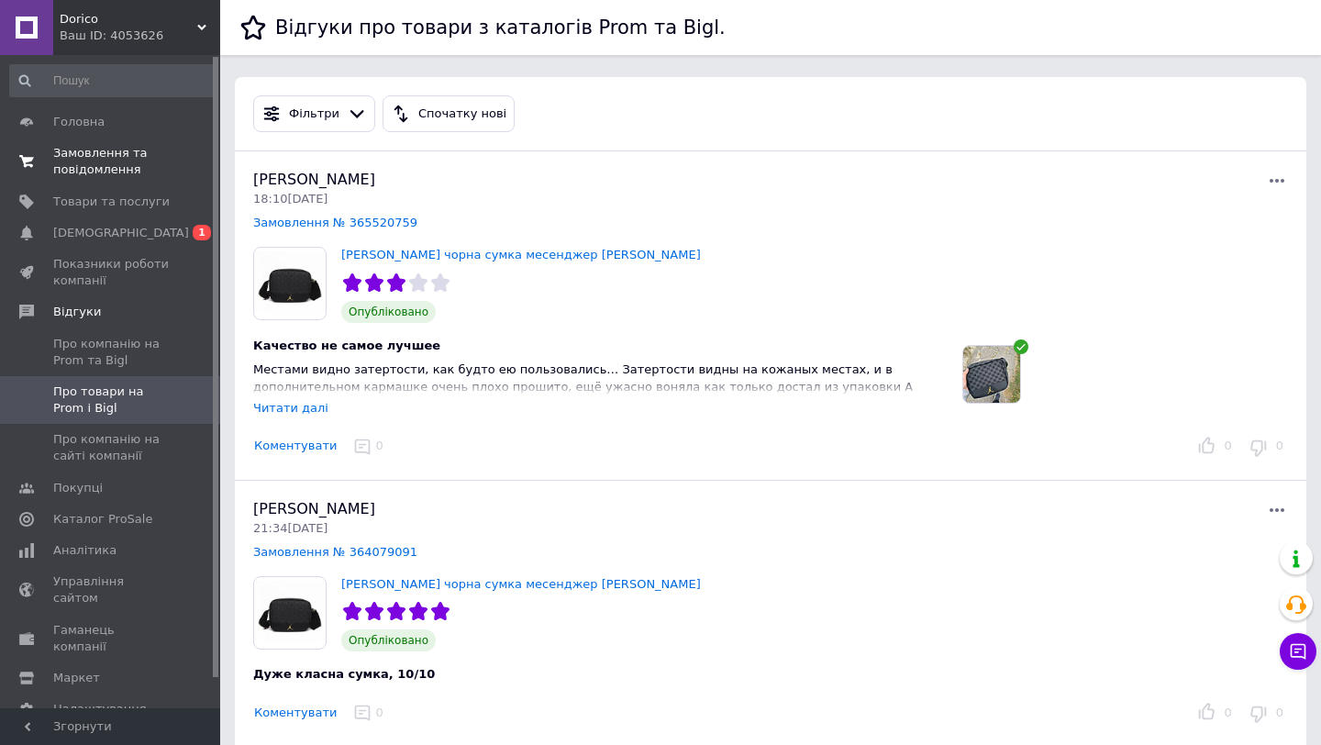
click at [148, 169] on span "Замовлення та повідомлення" at bounding box center [111, 161] width 116 height 33
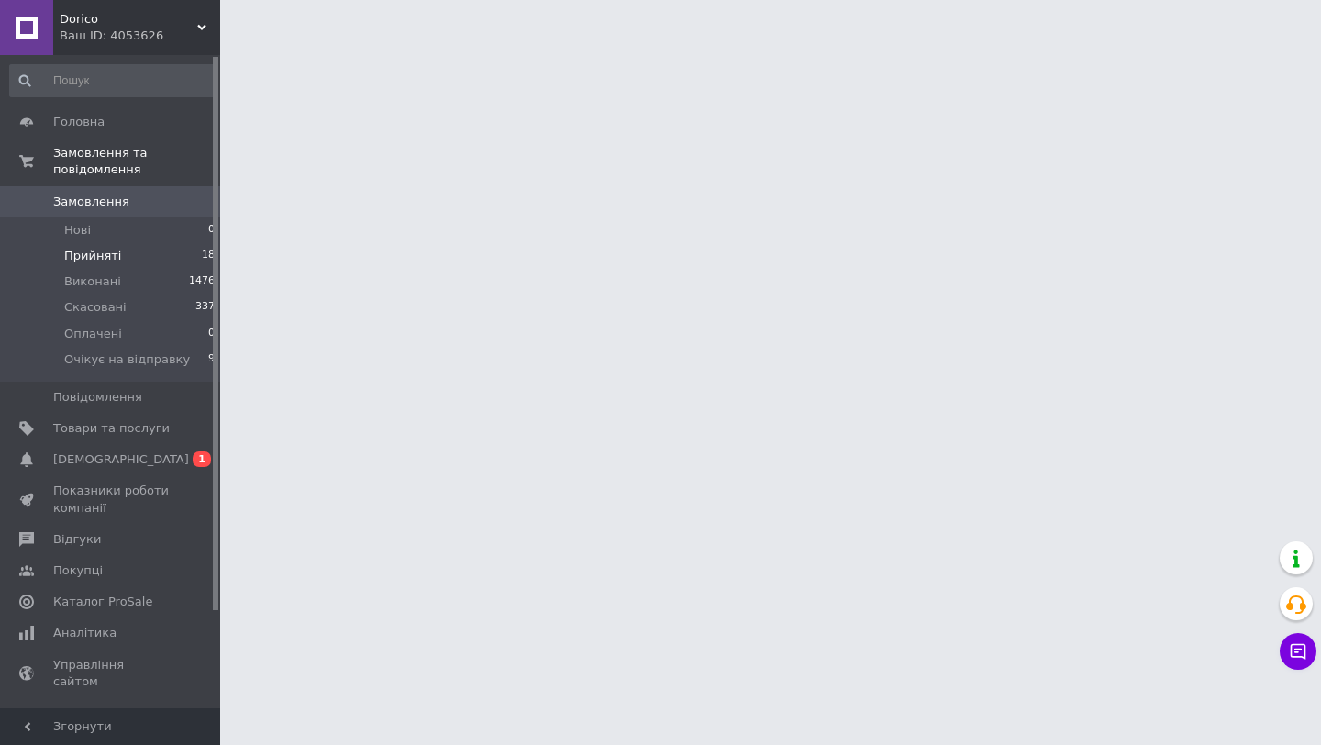
click at [192, 257] on li "Прийняті 18" at bounding box center [113, 256] width 226 height 26
click at [192, 259] on li "Прийняті 18" at bounding box center [113, 256] width 226 height 26
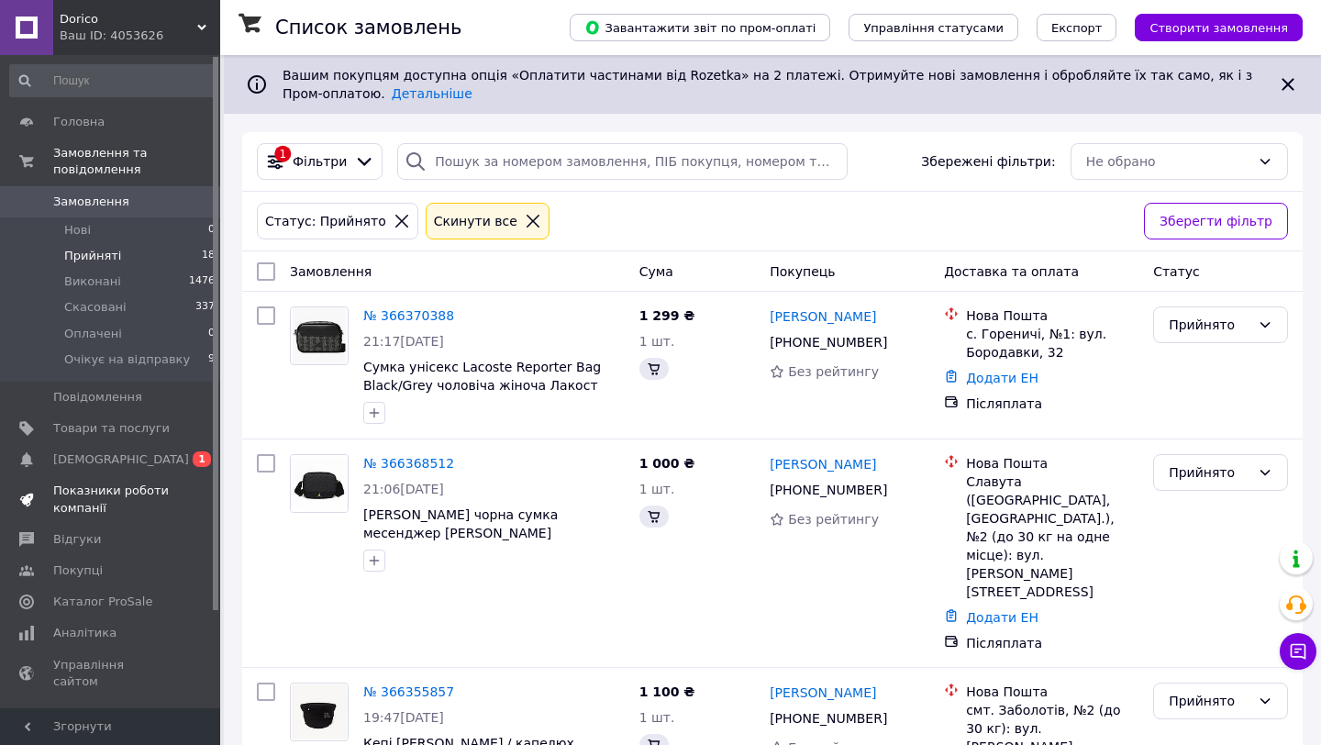
click at [105, 518] on link "Показники роботи компанії" at bounding box center [113, 499] width 226 height 48
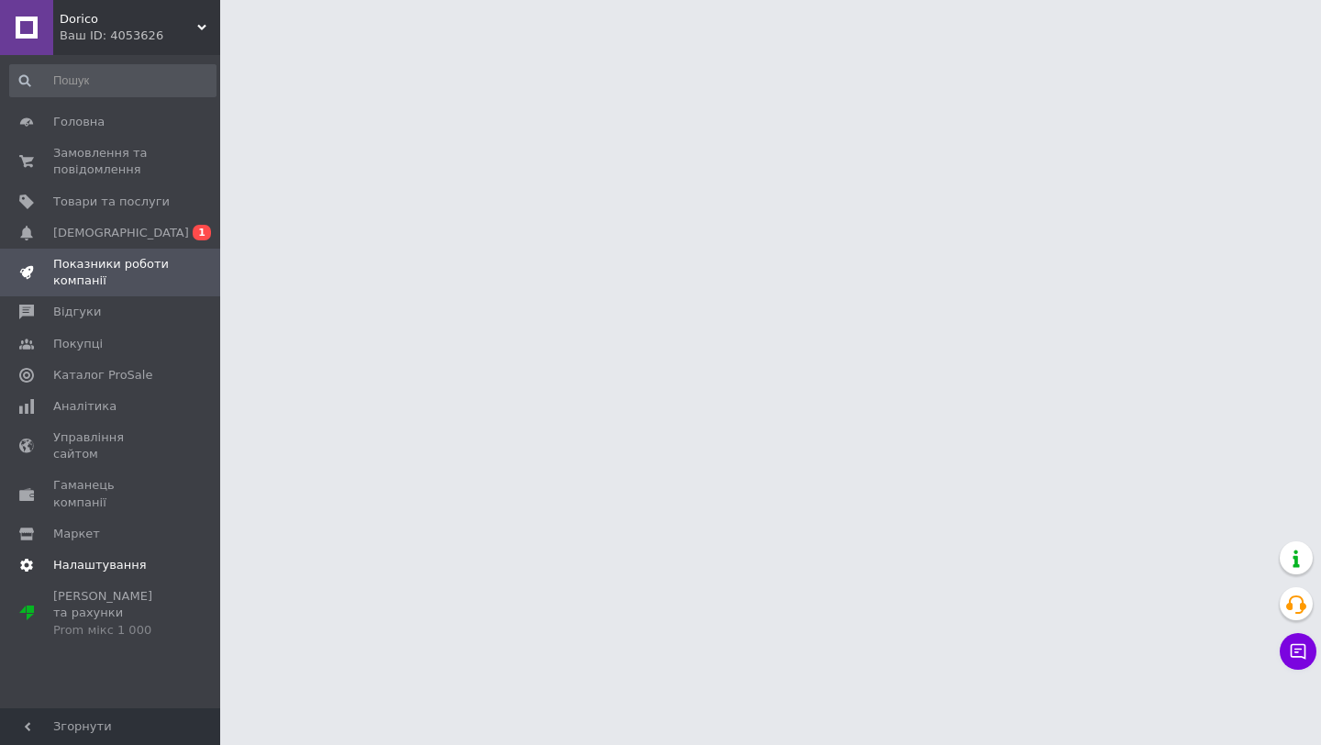
click at [105, 557] on span "Налаштування" at bounding box center [100, 565] width 94 height 17
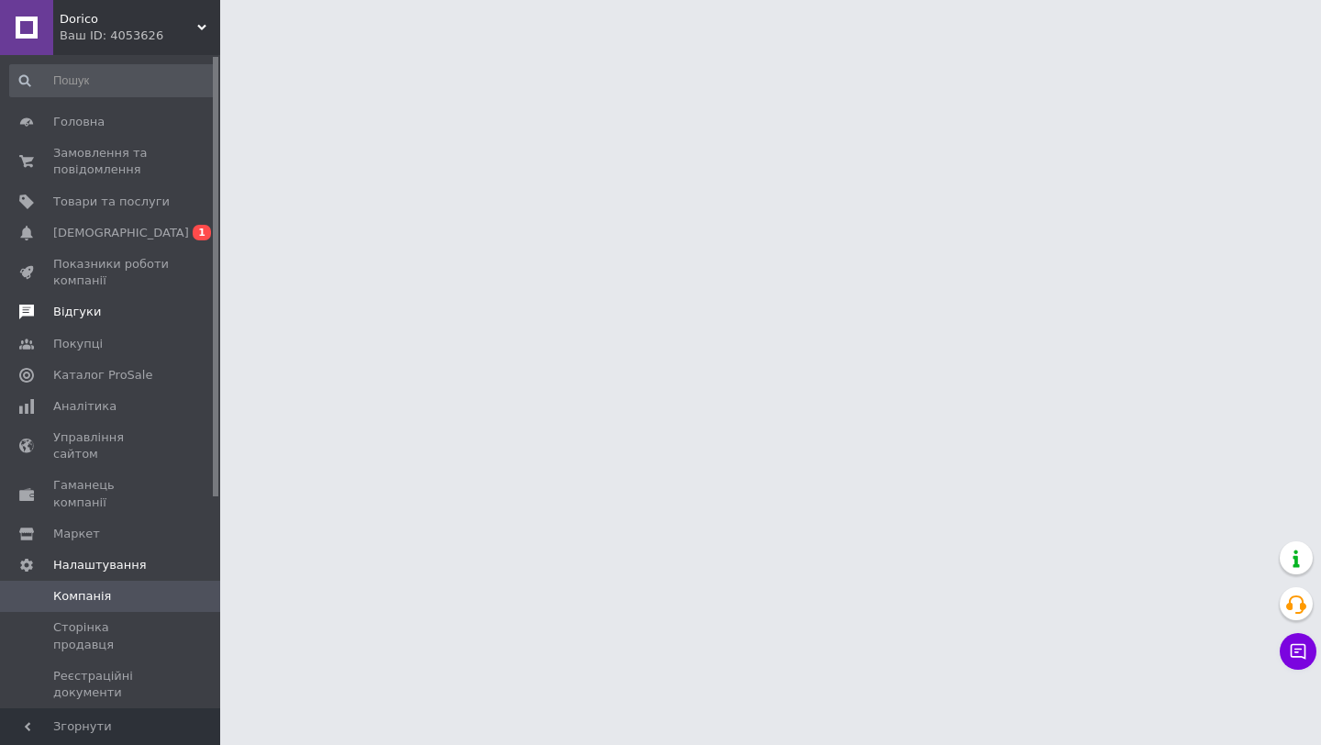
click at [85, 310] on span "Відгуки" at bounding box center [77, 312] width 48 height 17
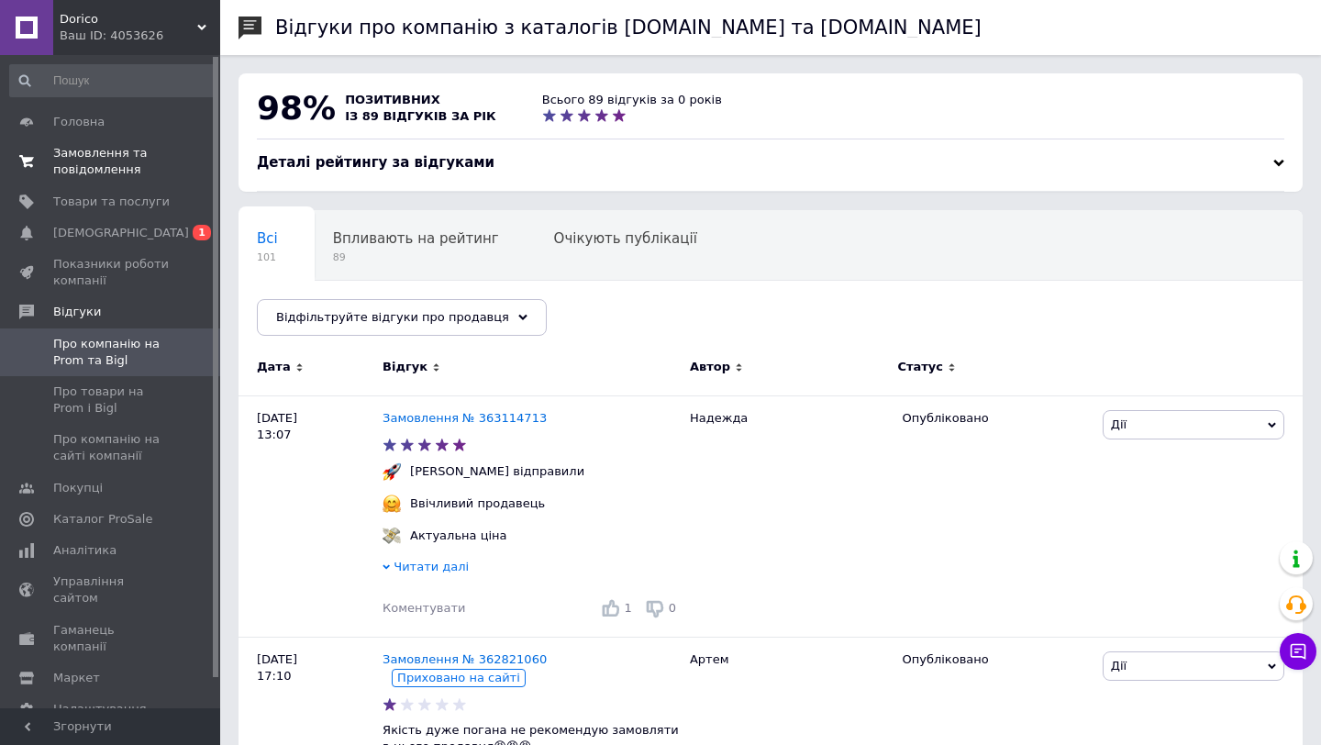
click at [142, 160] on span "Замовлення та повідомлення" at bounding box center [111, 161] width 116 height 33
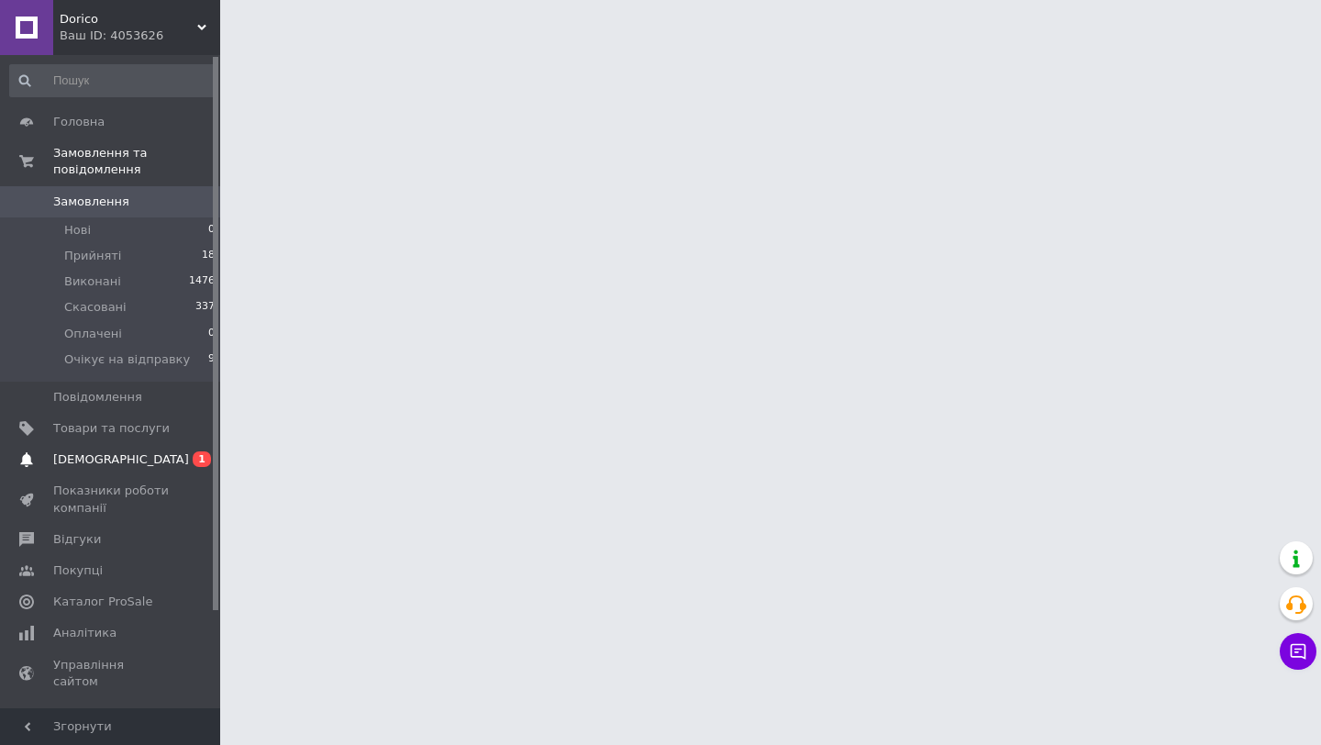
click at [84, 456] on span "[DEMOGRAPHIC_DATA]" at bounding box center [121, 459] width 136 height 17
